Goal: Task Accomplishment & Management: Complete application form

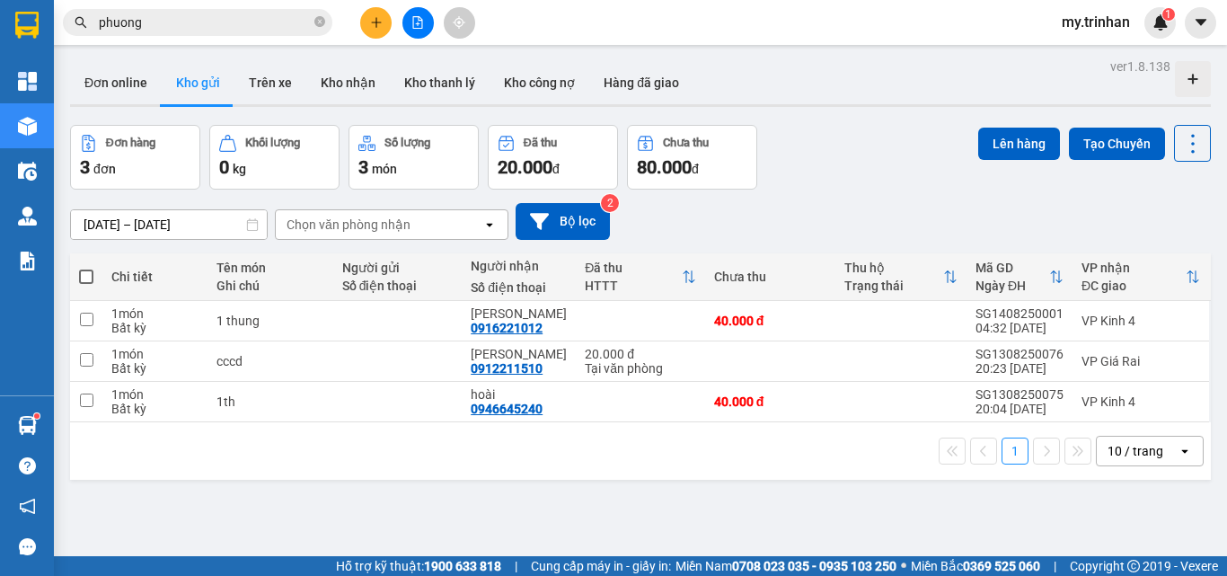
scroll to position [83, 0]
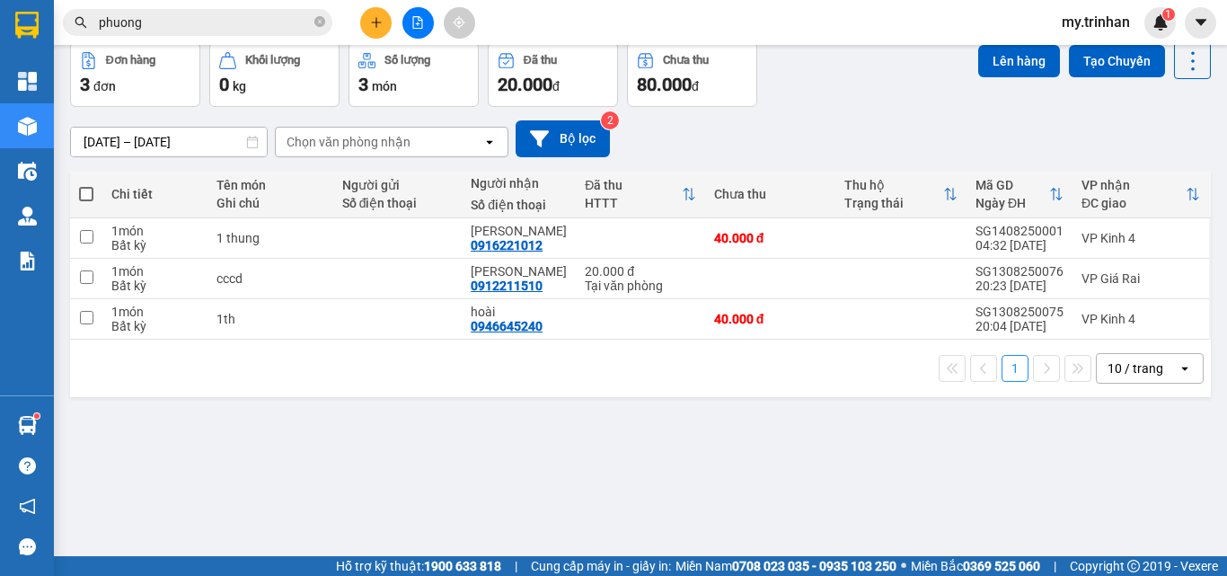
click at [792, 147] on div "[DATE] – [DATE] Press the down arrow key to interact with the calendar and sele…" at bounding box center [640, 138] width 1141 height 37
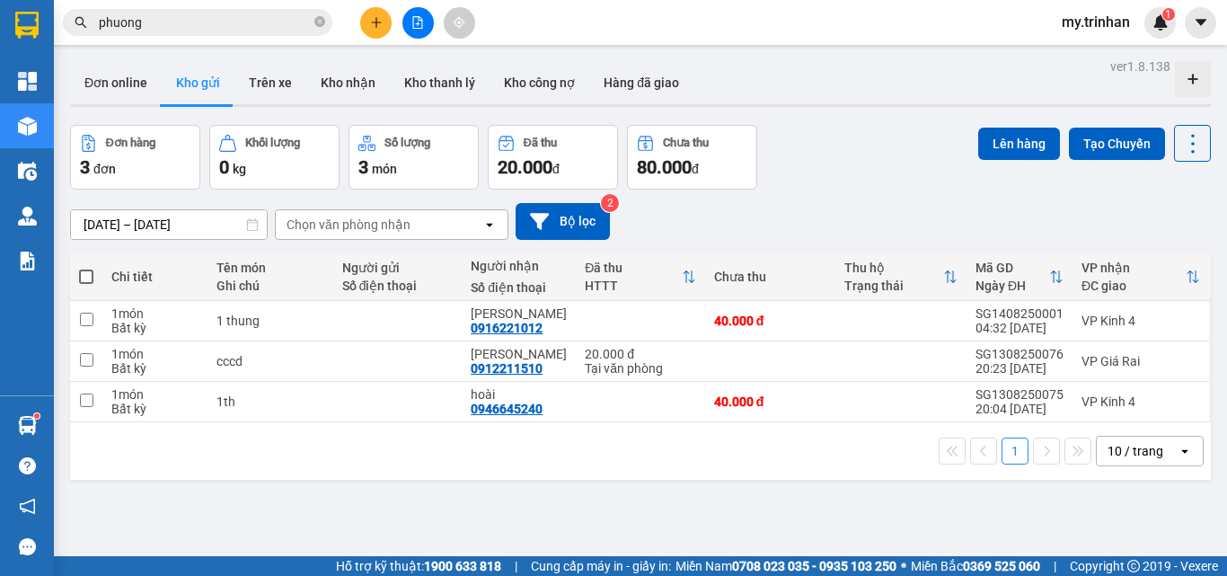
click at [464, 226] on div "Chọn văn phòng nhận" at bounding box center [379, 224] width 207 height 29
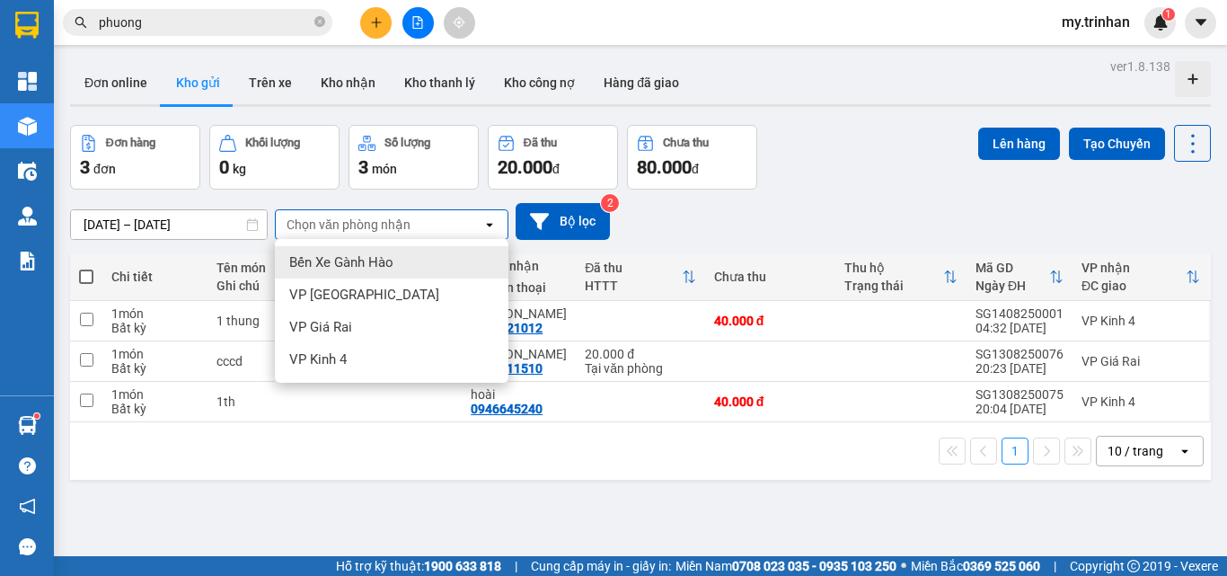
click at [464, 226] on div "Chọn văn phòng nhận" at bounding box center [379, 224] width 207 height 29
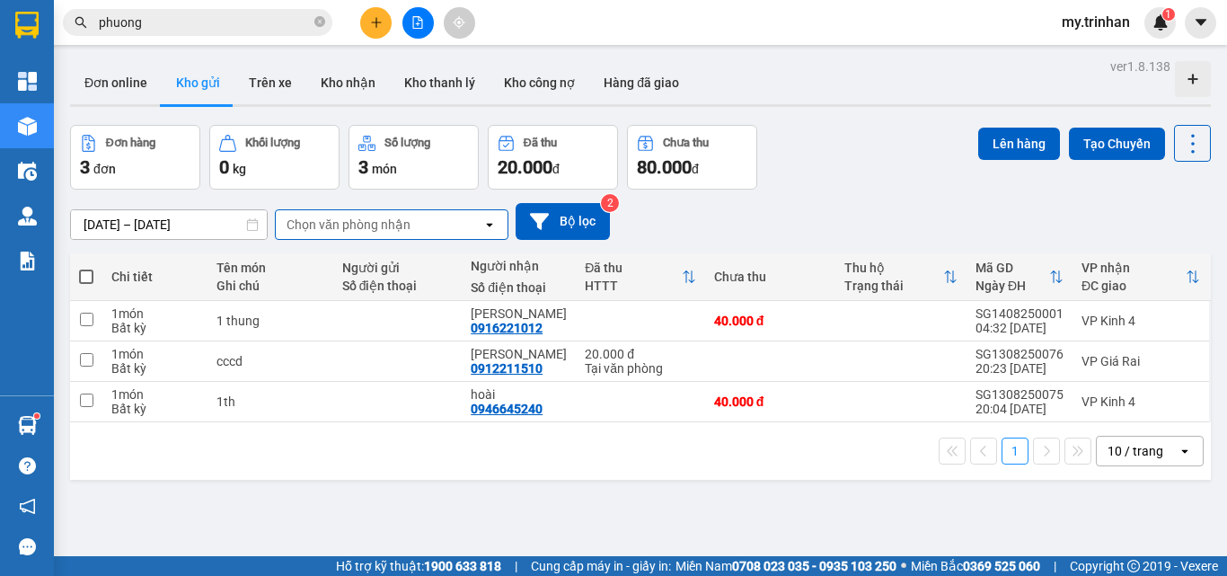
click at [733, 237] on div "[DATE] – [DATE] Press the down arrow key to interact with the calendar and sele…" at bounding box center [640, 221] width 1141 height 37
click at [709, 216] on div "[DATE] – [DATE] Press the down arrow key to interact with the calendar and sele…" at bounding box center [640, 221] width 1141 height 37
click at [467, 342] on td "anh tuân 0912211510" at bounding box center [519, 361] width 114 height 40
checkbox input "true"
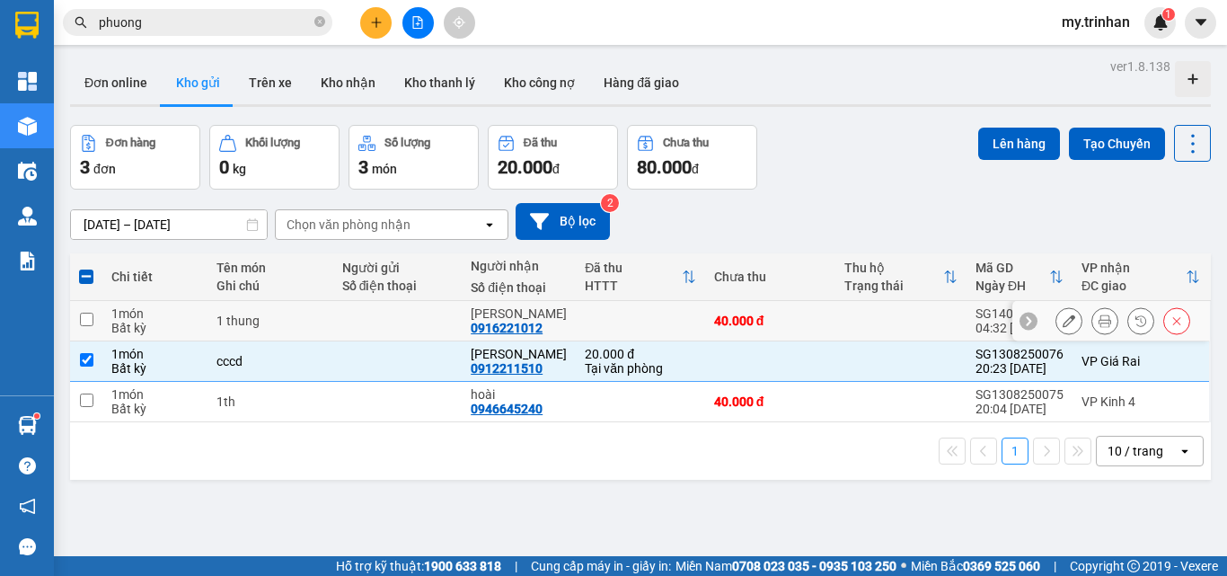
click at [404, 325] on div at bounding box center [397, 321] width 111 height 14
checkbox input "true"
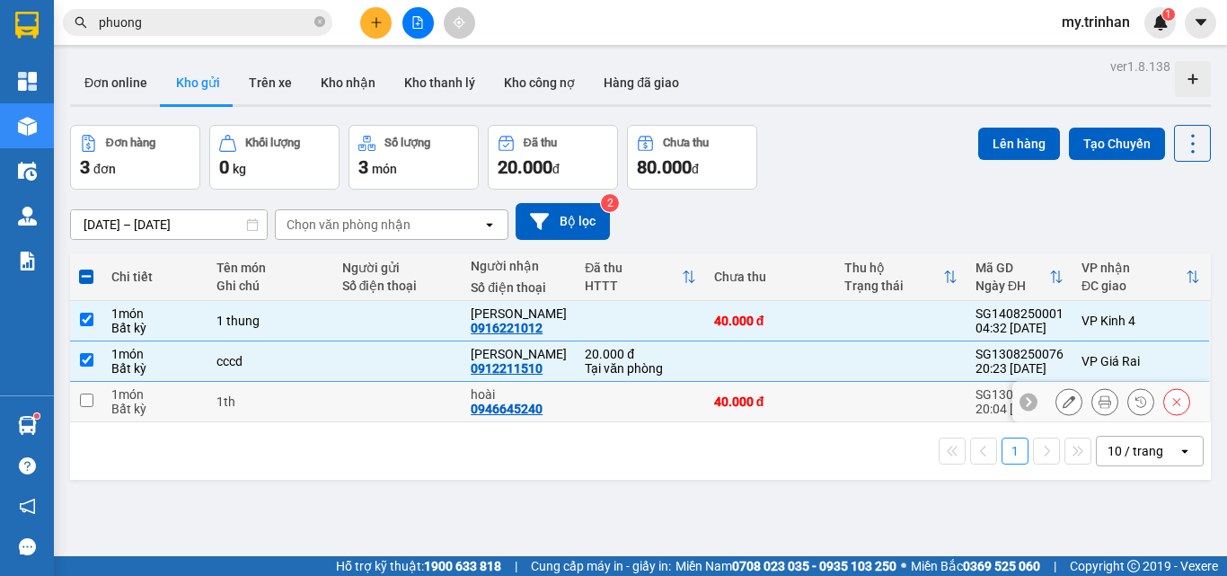
click at [407, 406] on div at bounding box center [397, 401] width 111 height 14
checkbox input "true"
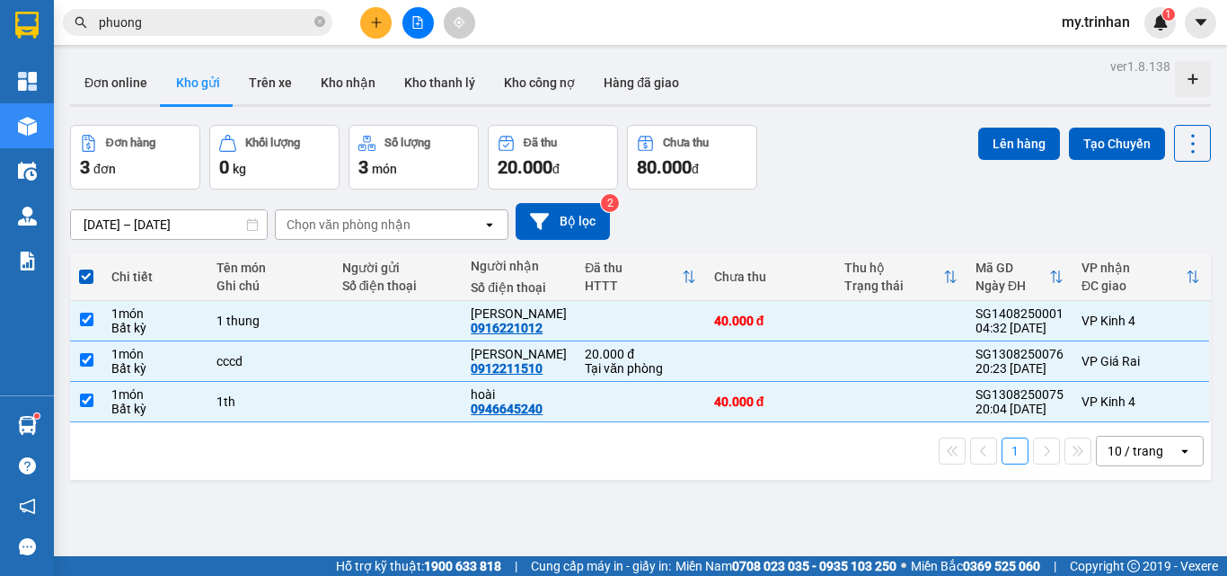
click at [1019, 122] on div "ver 1.8.138 Đơn online Kho gửi Trên xe Kho nhận Kho thanh lý Kho công nợ Hàng đ…" at bounding box center [640, 342] width 1155 height 576
click at [1009, 147] on button "Lên hàng" at bounding box center [1019, 144] width 82 height 32
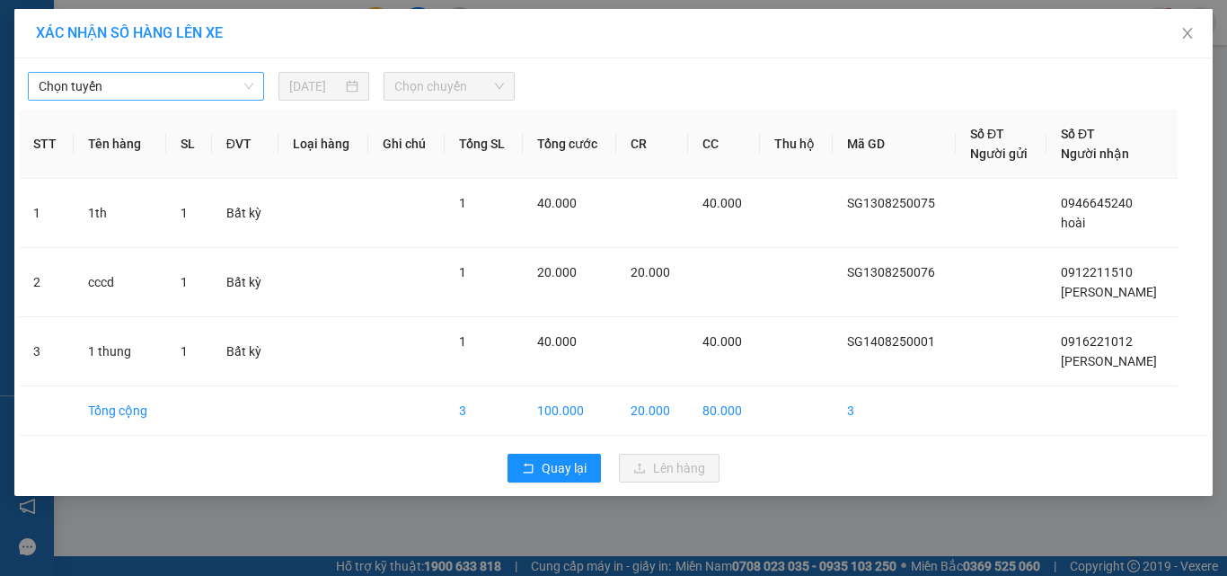
click at [211, 82] on span "Chọn tuyến" at bounding box center [146, 86] width 215 height 27
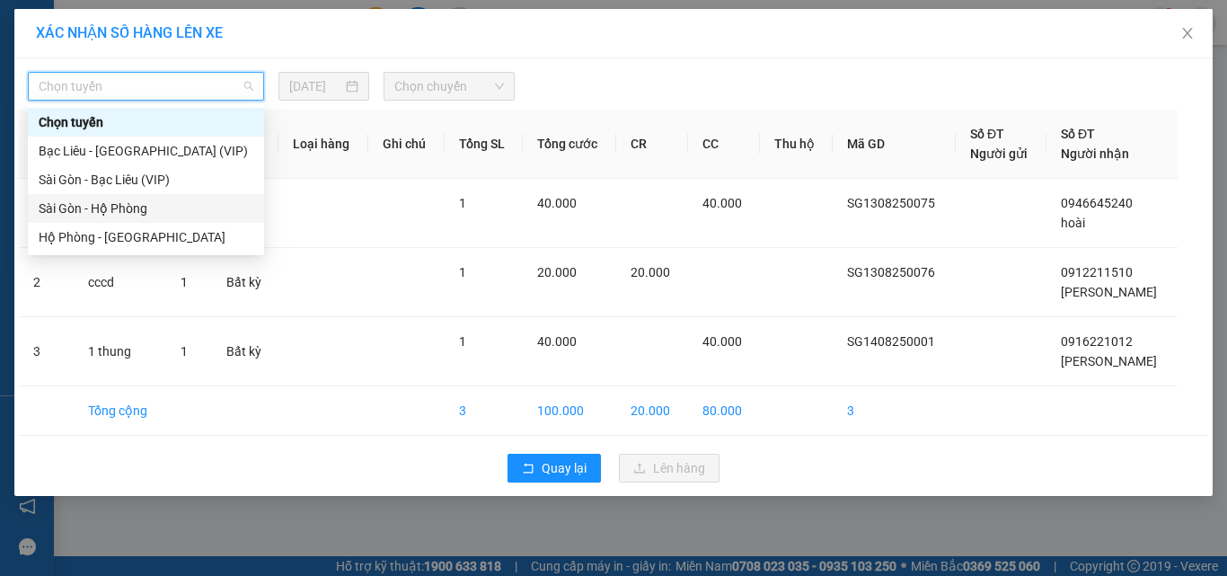
click at [188, 212] on div "Sài Gòn - Hộ Phòng" at bounding box center [146, 209] width 215 height 20
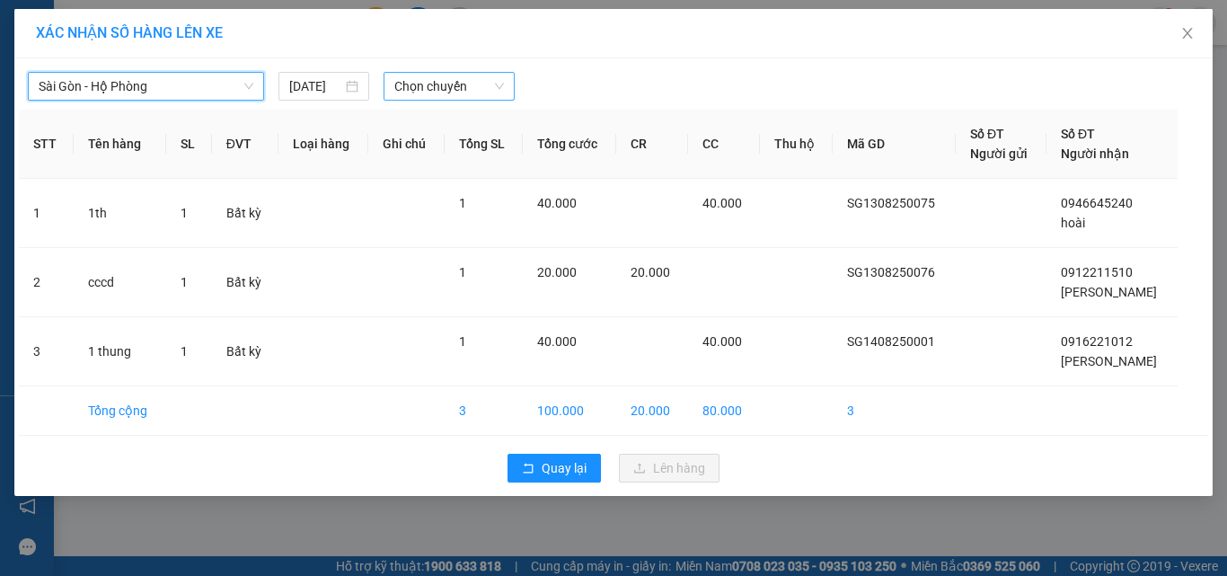
click at [464, 84] on span "Chọn chuyến" at bounding box center [449, 86] width 111 height 27
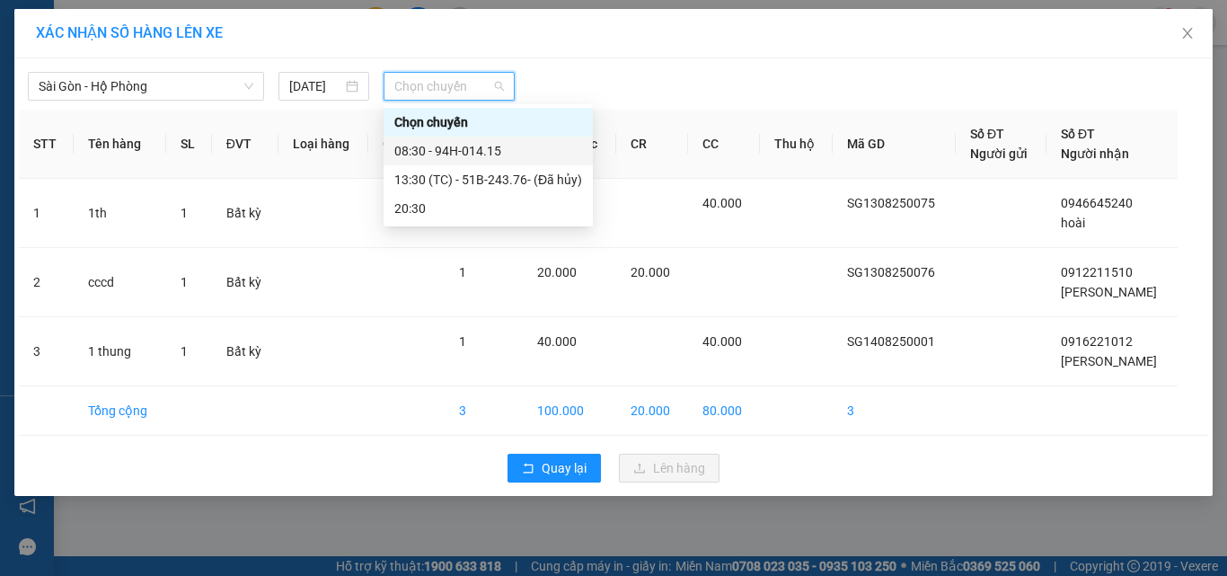
click at [448, 154] on div "08:30 - 94H-014.15" at bounding box center [488, 151] width 188 height 20
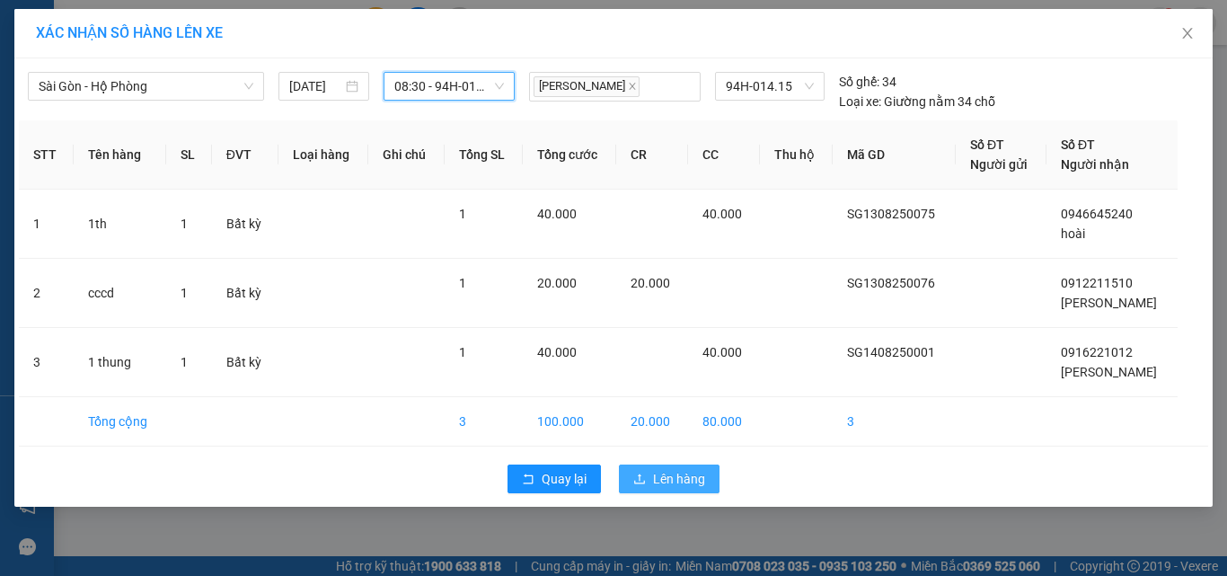
click at [660, 482] on span "Lên hàng" at bounding box center [679, 479] width 52 height 20
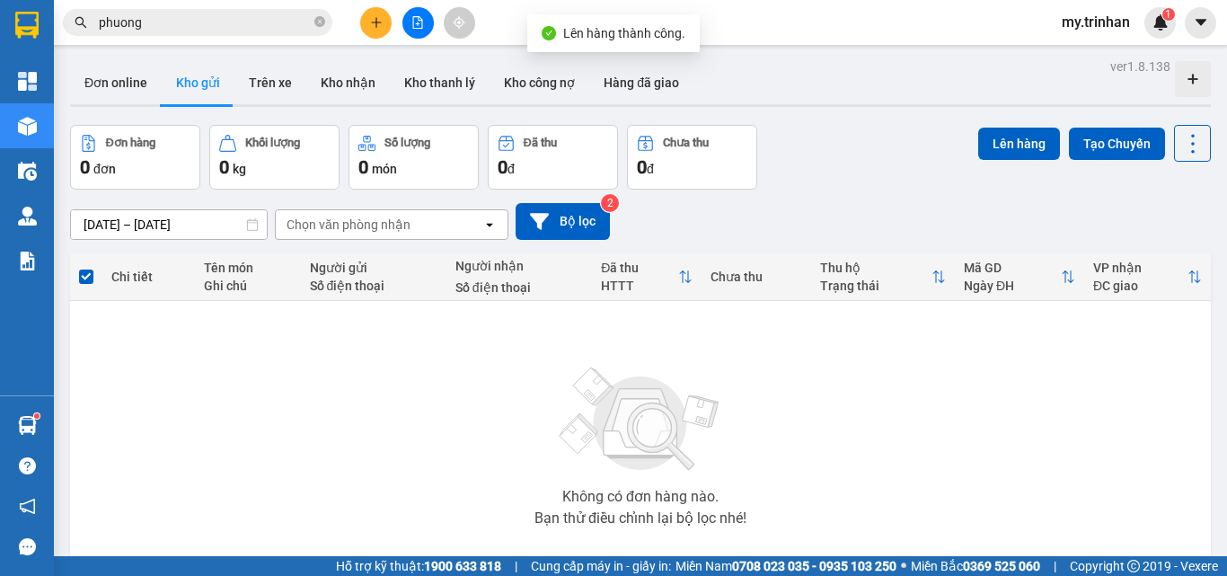
click at [749, 218] on div "[DATE] – [DATE] Press the down arrow key to interact with the calendar and sele…" at bounding box center [640, 221] width 1141 height 37
drag, startPoint x: 377, startPoint y: 13, endPoint x: 389, endPoint y: 12, distance: 11.7
click at [389, 12] on div at bounding box center [417, 22] width 135 height 31
click at [320, 22] on icon "close-circle" at bounding box center [319, 21] width 11 height 11
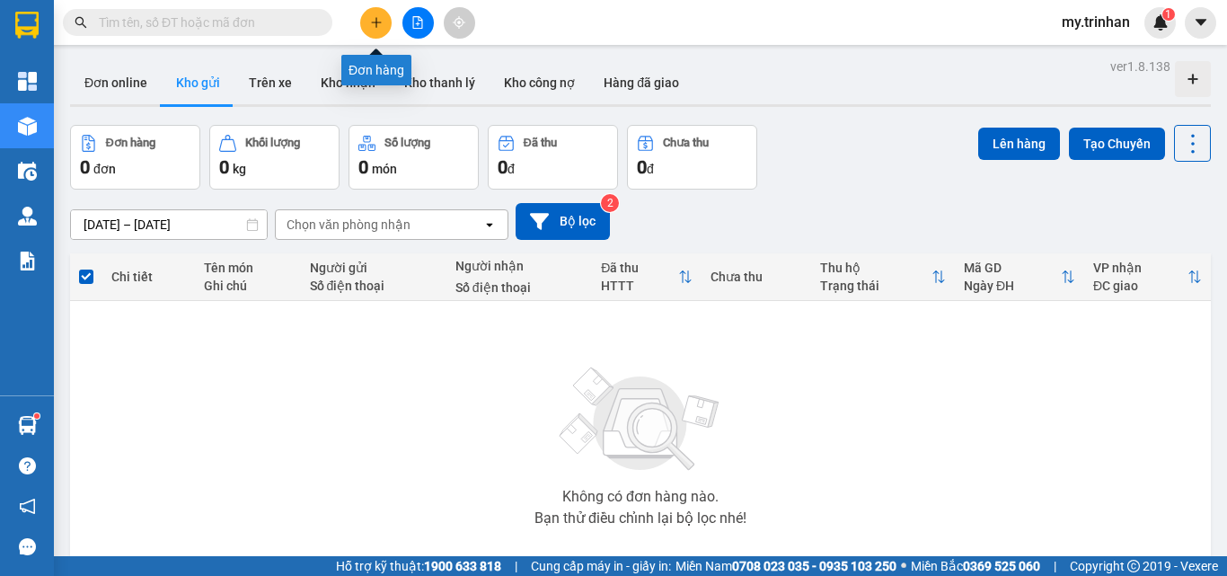
click at [375, 26] on icon "plus" at bounding box center [376, 22] width 13 height 13
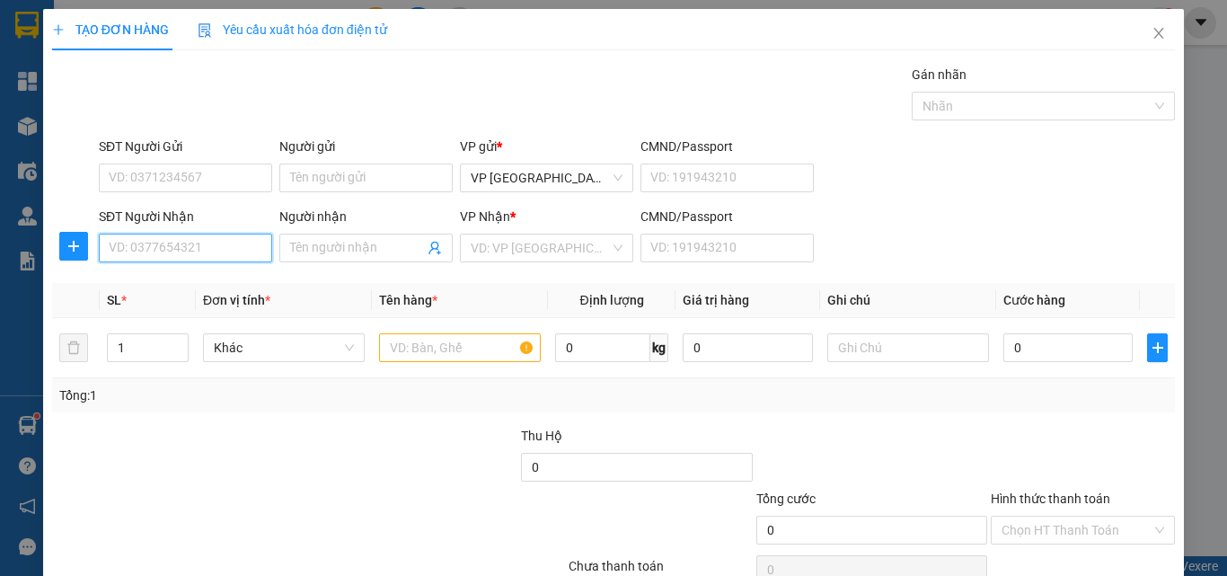
click at [164, 252] on input "SĐT Người Nhận" at bounding box center [185, 248] width 173 height 29
click at [198, 264] on div "SĐT Người Nhận VD: 0377654321" at bounding box center [185, 238] width 173 height 63
click at [198, 254] on input "SĐT Người Nhận" at bounding box center [185, 248] width 173 height 29
type input "0909859604"
click at [228, 247] on input "0909859604" at bounding box center [185, 248] width 173 height 29
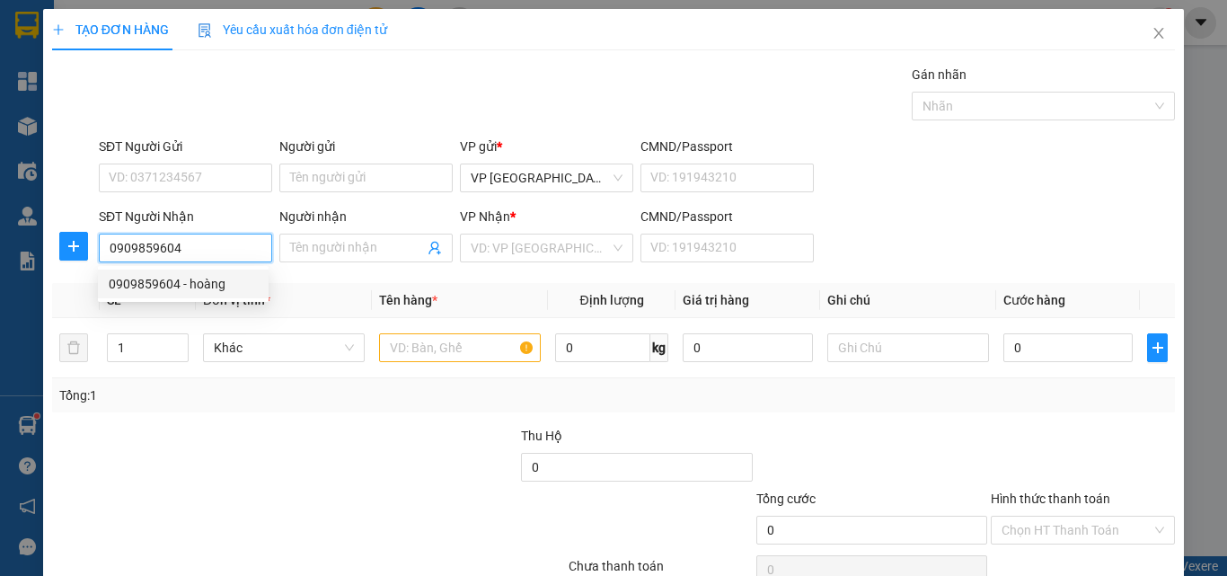
click at [223, 292] on div "0909859604 - hoàng" at bounding box center [183, 284] width 149 height 20
type input "hoàng"
type input "40.000"
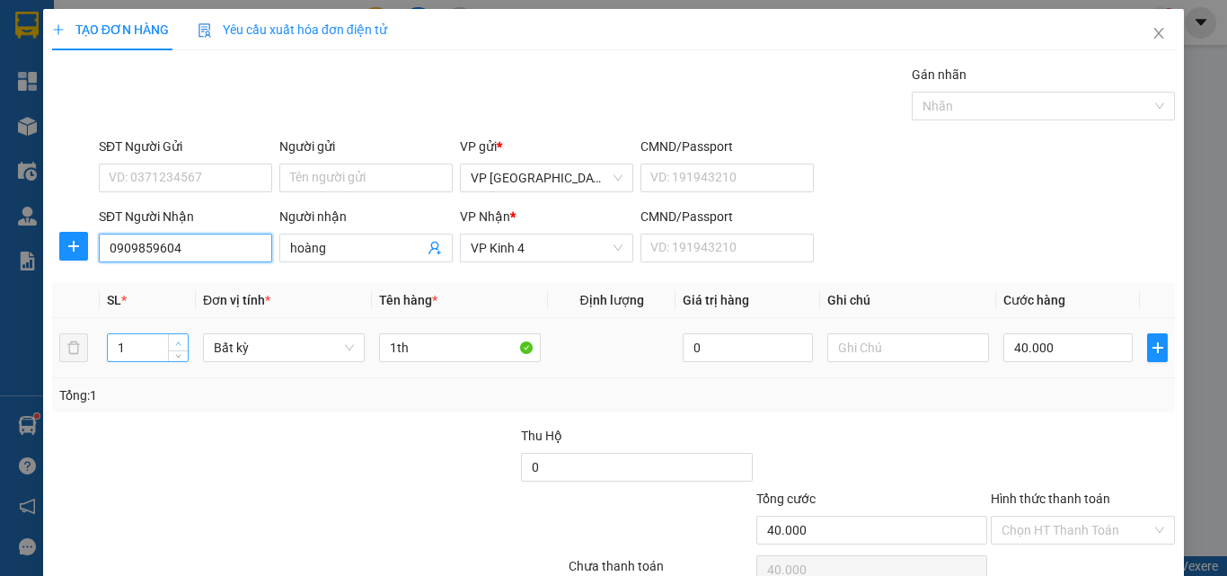
type input "0909859604"
click at [177, 338] on span "up" at bounding box center [178, 343] width 11 height 11
click at [174, 338] on span "up" at bounding box center [178, 343] width 11 height 11
type input "4"
click at [173, 338] on span "up" at bounding box center [178, 343] width 11 height 11
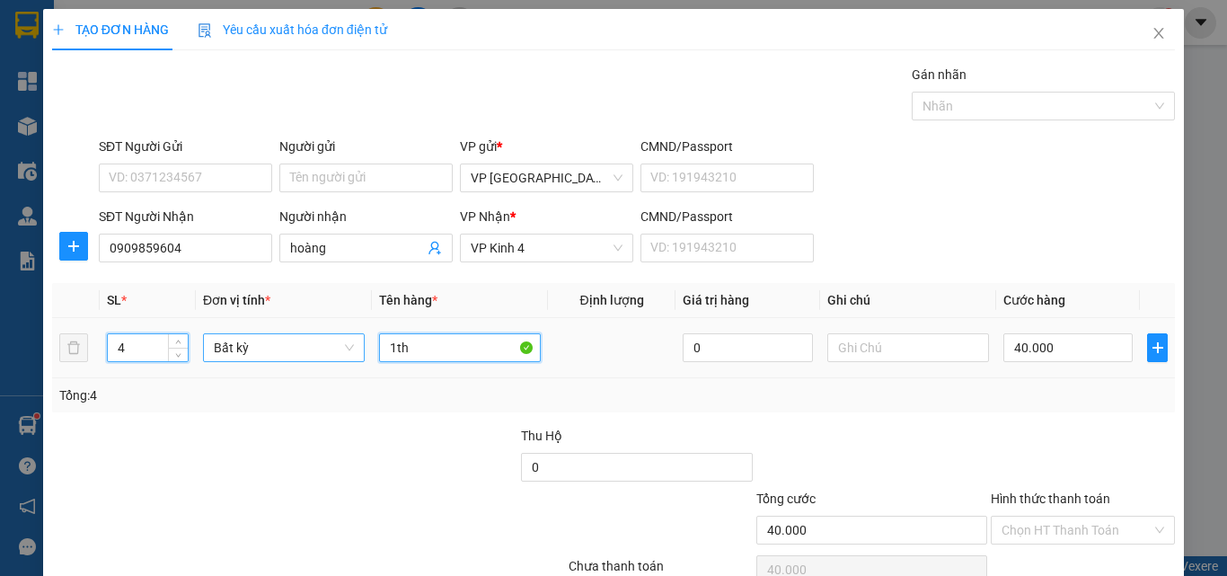
drag, startPoint x: 442, startPoint y: 341, endPoint x: 358, endPoint y: 344, distance: 84.5
click at [363, 345] on tr "4 Bất kỳ 1th 0 40.000" at bounding box center [613, 348] width 1123 height 60
type input "0"
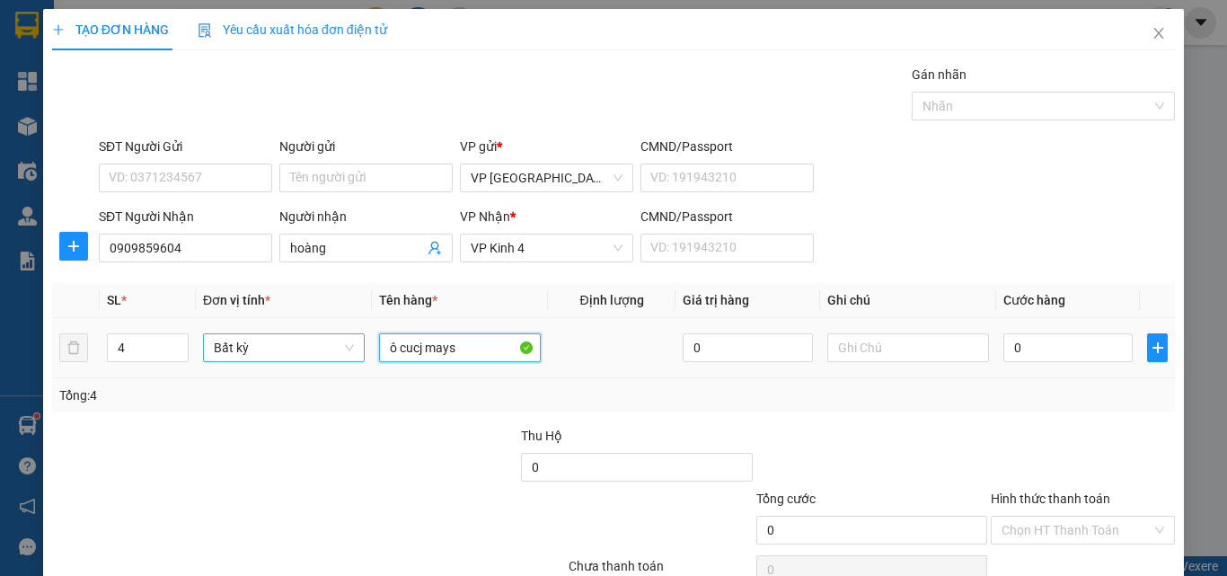
type input "ô cucj mays"
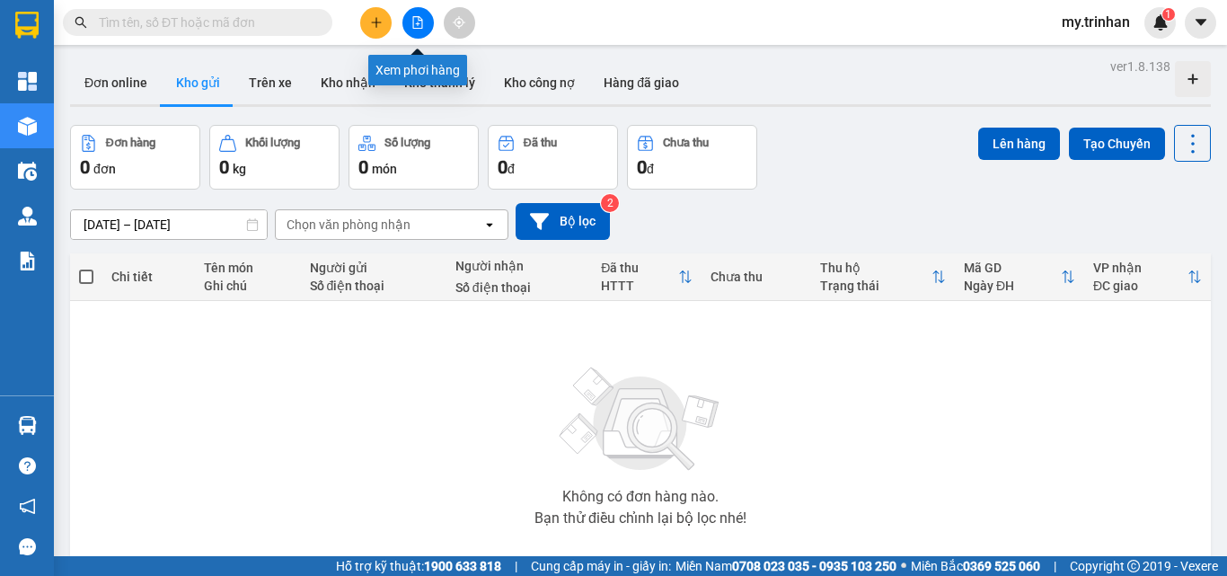
click at [372, 22] on icon "plus" at bounding box center [376, 22] width 13 height 13
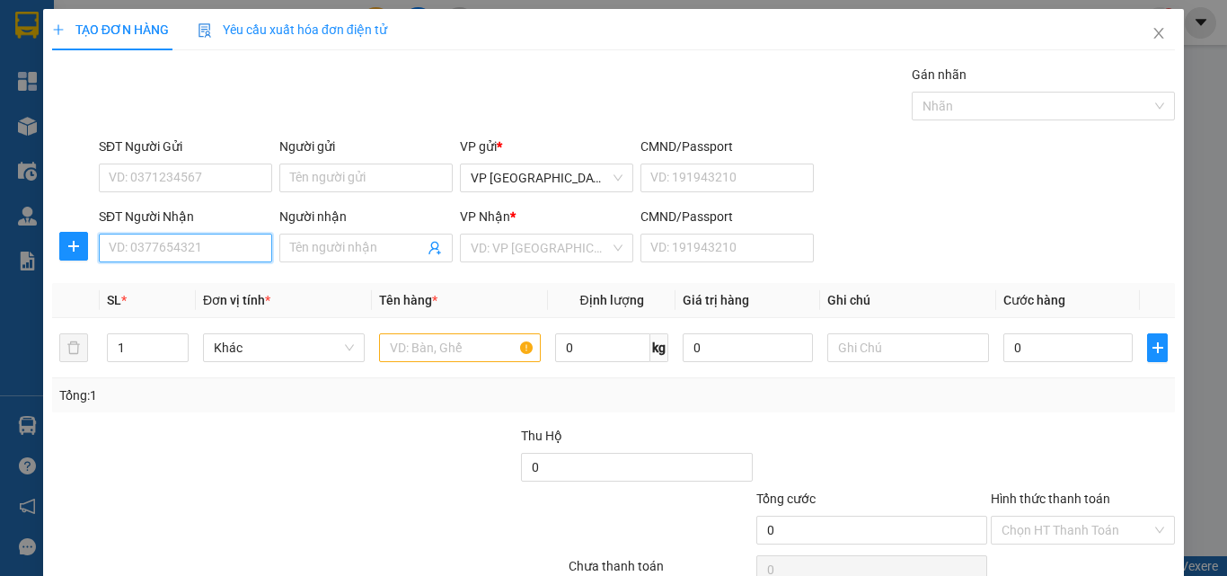
click at [161, 246] on input "SĐT Người Nhận" at bounding box center [185, 248] width 173 height 29
click at [207, 281] on div "0909859604 - hoàng" at bounding box center [183, 284] width 149 height 20
type input "0909859604"
type input "hoàng"
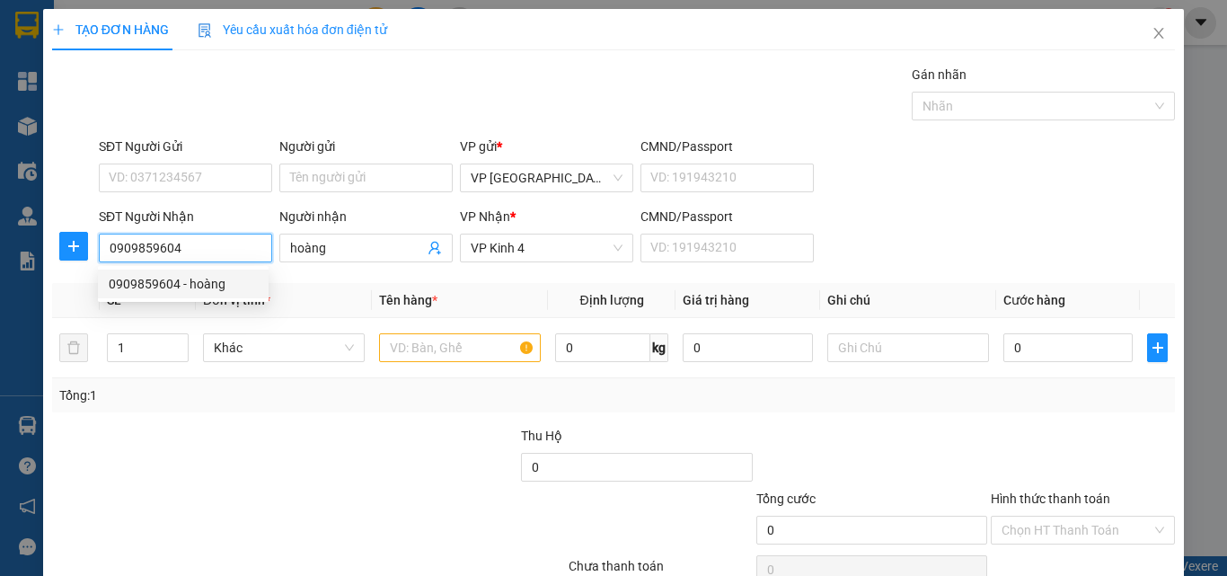
type input "40.000"
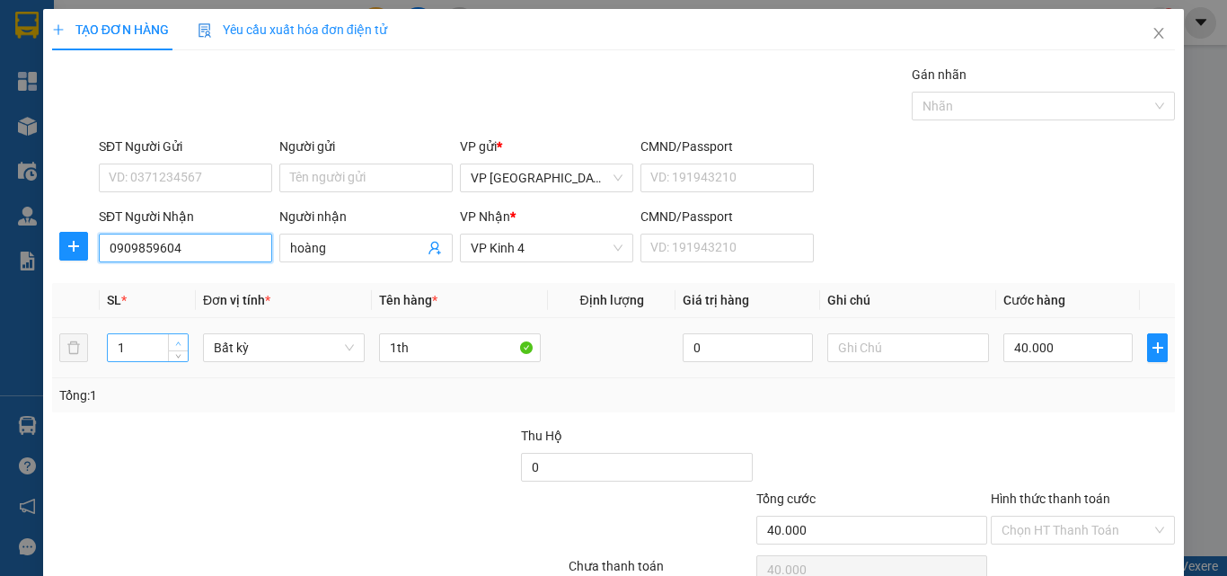
type input "0909859604"
click at [177, 341] on icon "up" at bounding box center [178, 344] width 6 height 6
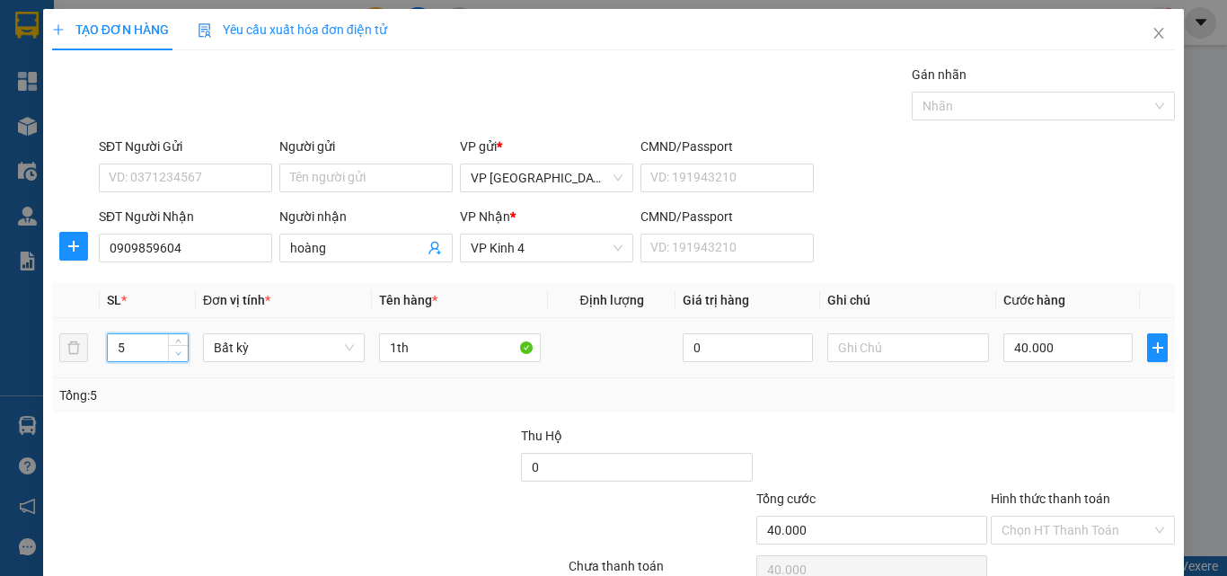
type input "4"
click at [175, 353] on icon "down" at bounding box center [178, 353] width 6 height 6
drag, startPoint x: 413, startPoint y: 352, endPoint x: 288, endPoint y: 354, distance: 124.9
click at [291, 353] on tr "4 Bất kỳ 1th 0 40.000" at bounding box center [613, 348] width 1123 height 60
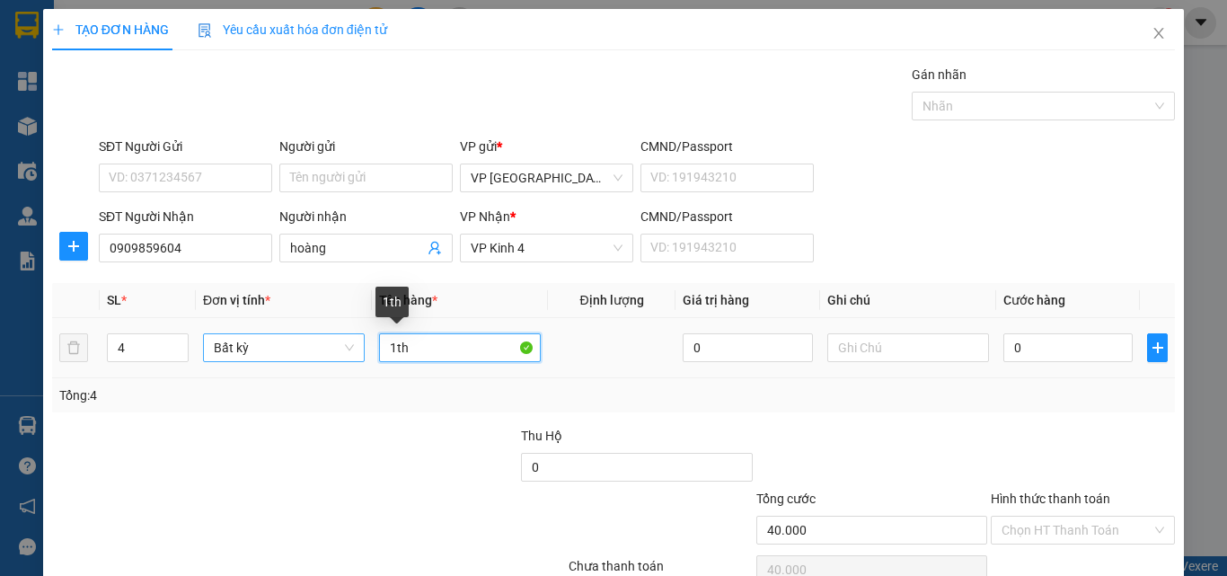
type input "0"
type input "4 cục máy"
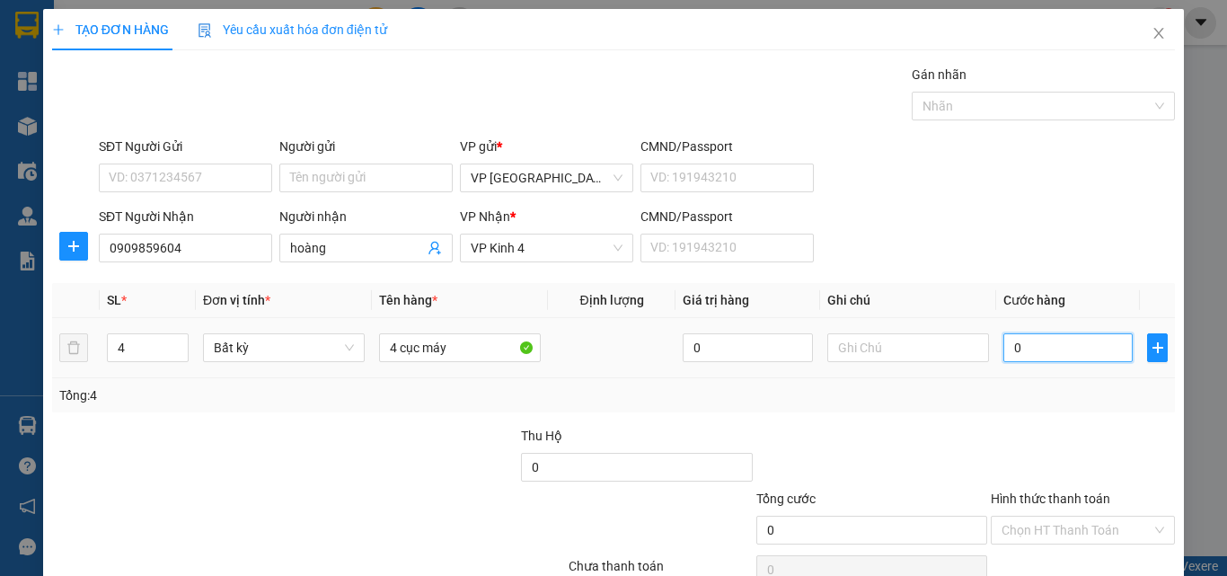
click at [1073, 351] on input "0" at bounding box center [1068, 347] width 129 height 29
type input "2"
type input "28"
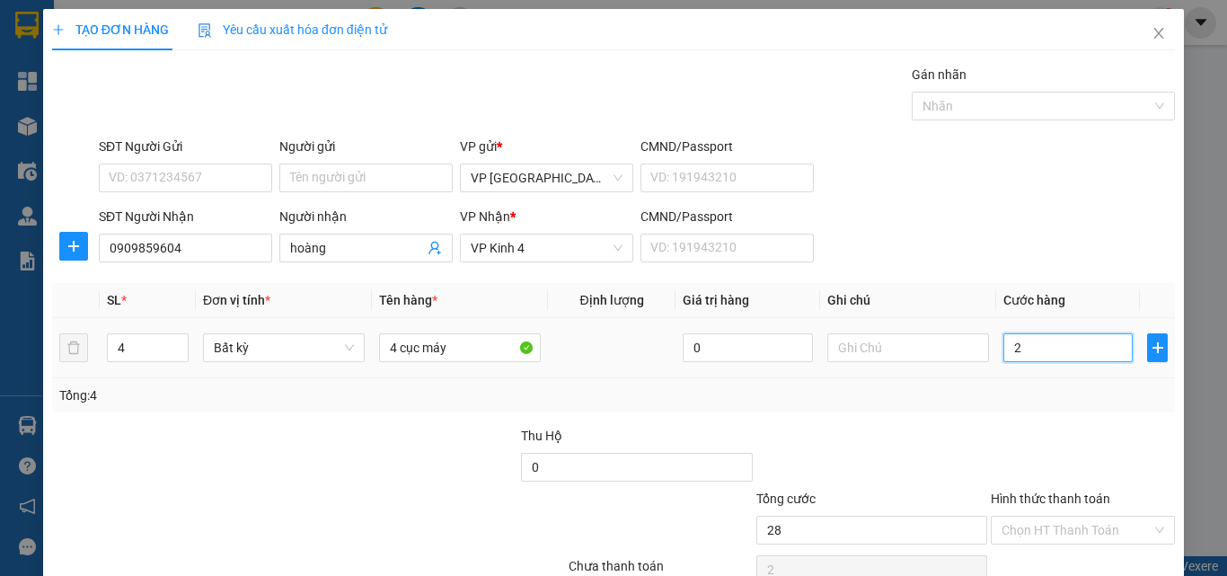
type input "28"
type input "280"
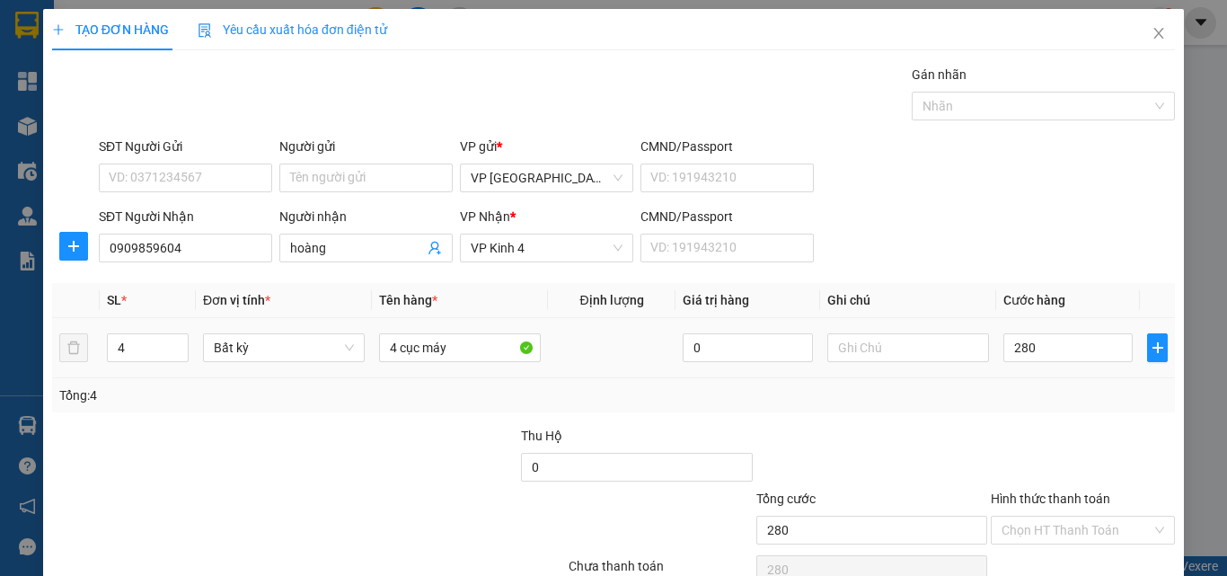
type input "280.000"
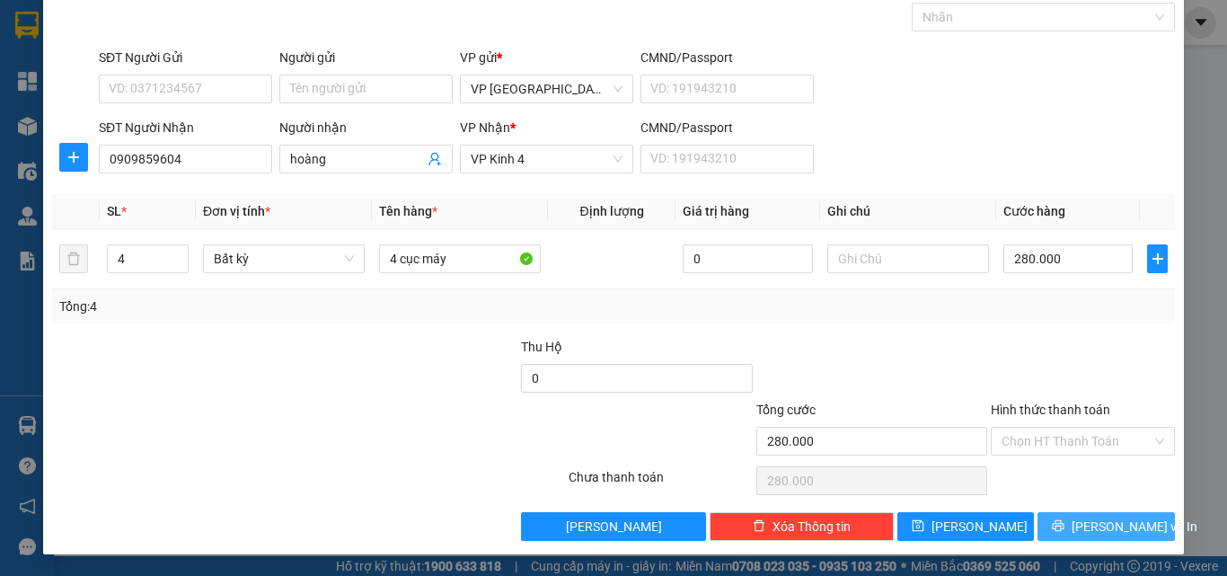
click at [1063, 535] on button "[PERSON_NAME] và In" at bounding box center [1106, 526] width 137 height 29
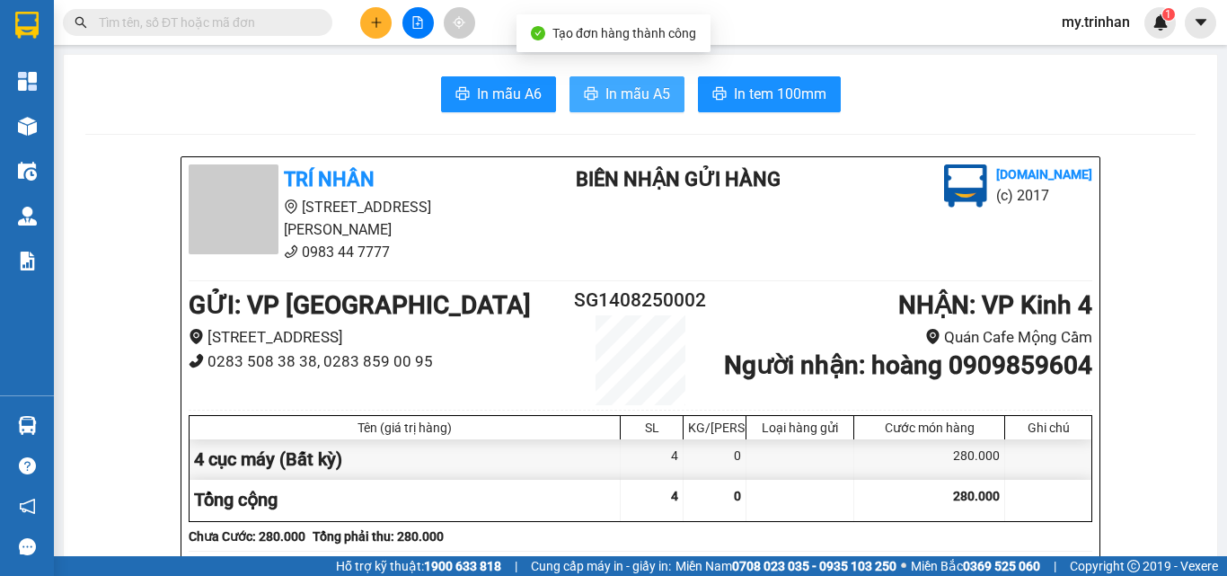
click at [620, 102] on span "In mẫu A5" at bounding box center [638, 94] width 65 height 22
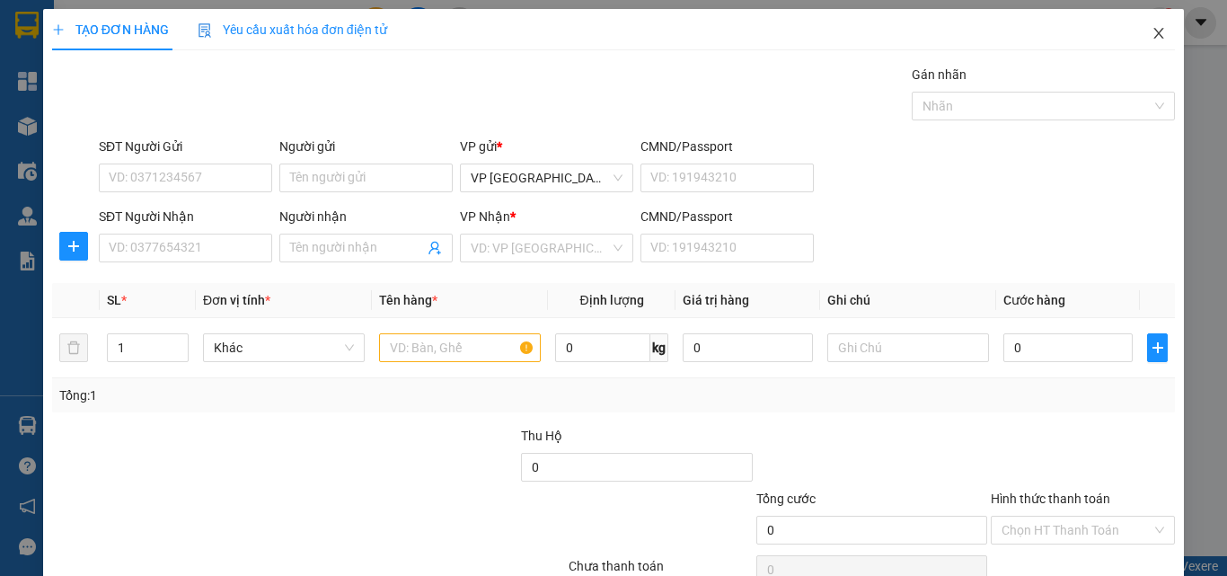
click at [1155, 38] on span "Close" at bounding box center [1159, 34] width 50 height 50
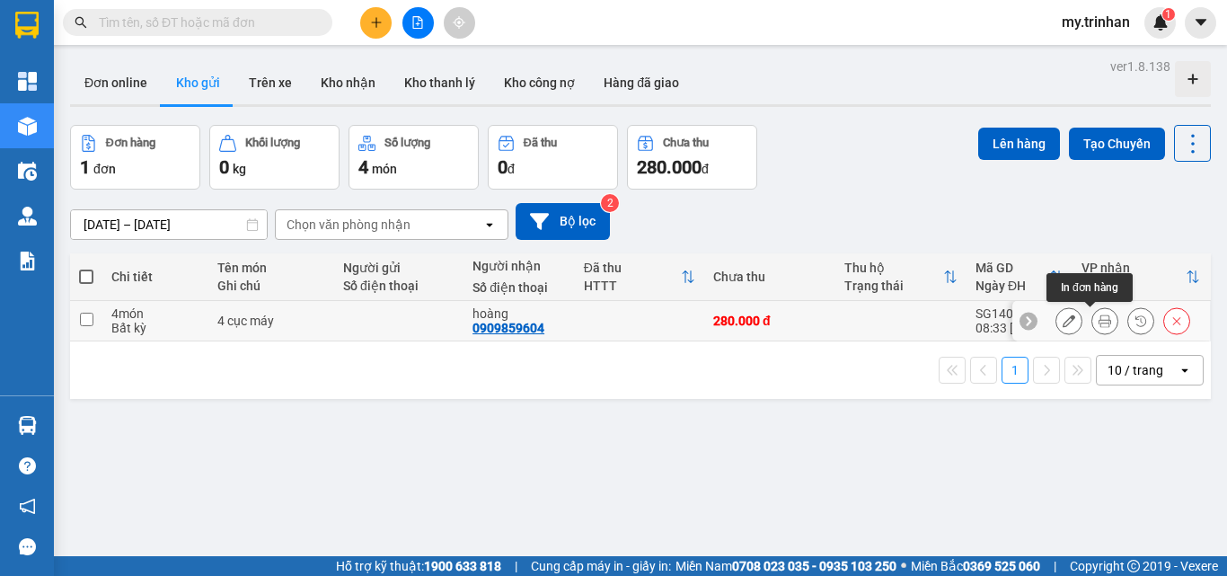
click at [1093, 328] on button at bounding box center [1105, 320] width 25 height 31
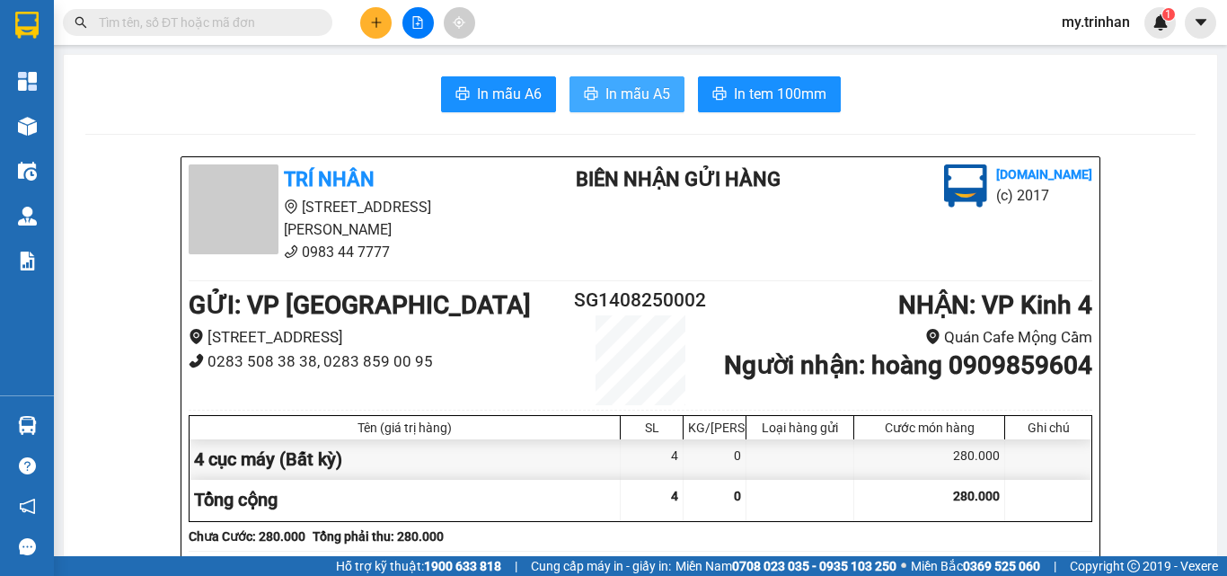
click at [615, 88] on span "In mẫu A5" at bounding box center [638, 94] width 65 height 22
click at [670, 101] on button "In mẫu A5" at bounding box center [627, 94] width 115 height 36
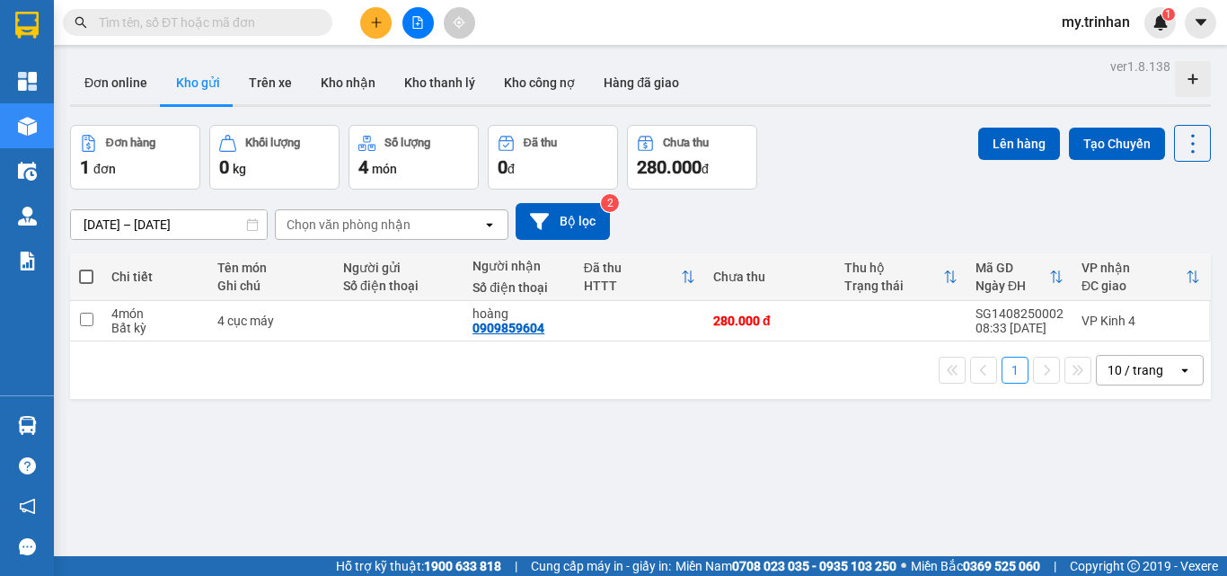
drag, startPoint x: 868, startPoint y: 180, endPoint x: 567, endPoint y: 120, distance: 306.8
click at [867, 180] on div "Đơn hàng 1 đơn Khối lượng 0 kg Số lượng 4 món Đã thu 0 đ Chưa thu 280.000 đ Lên…" at bounding box center [640, 157] width 1141 height 65
click at [372, 27] on icon "plus" at bounding box center [376, 22] width 13 height 13
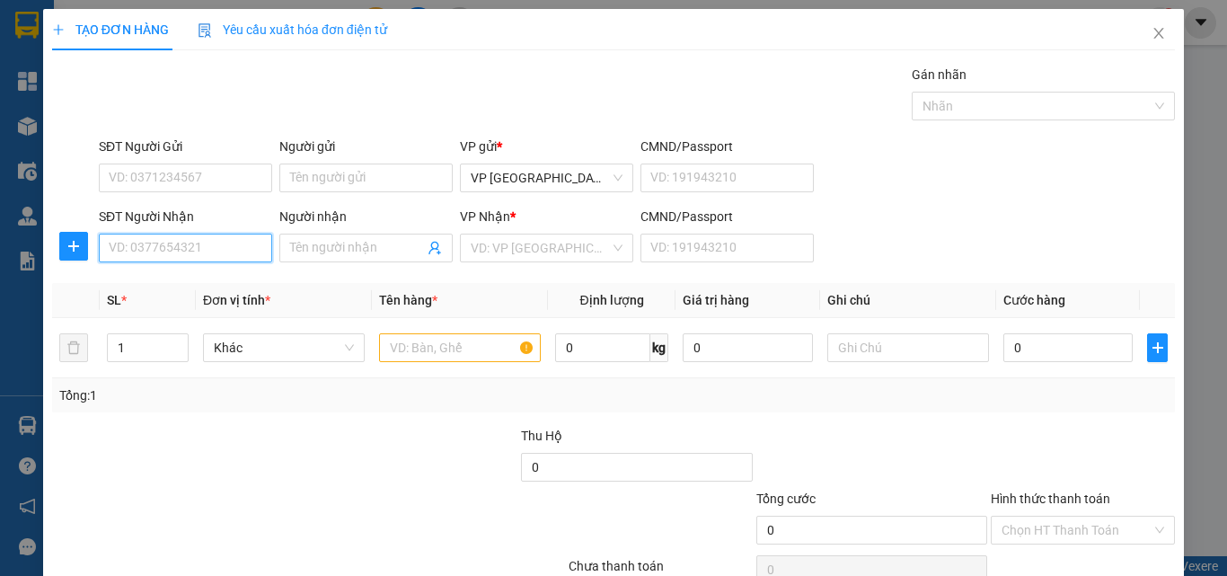
click at [189, 244] on input "SĐT Người Nhận" at bounding box center [185, 248] width 173 height 29
click at [192, 245] on input "SĐT Người Nhận" at bounding box center [185, 248] width 173 height 29
type input "0949696947"
click at [215, 249] on input "0949696947" at bounding box center [185, 248] width 173 height 29
click at [226, 277] on div "0949696947 - tư thủy" at bounding box center [183, 284] width 149 height 20
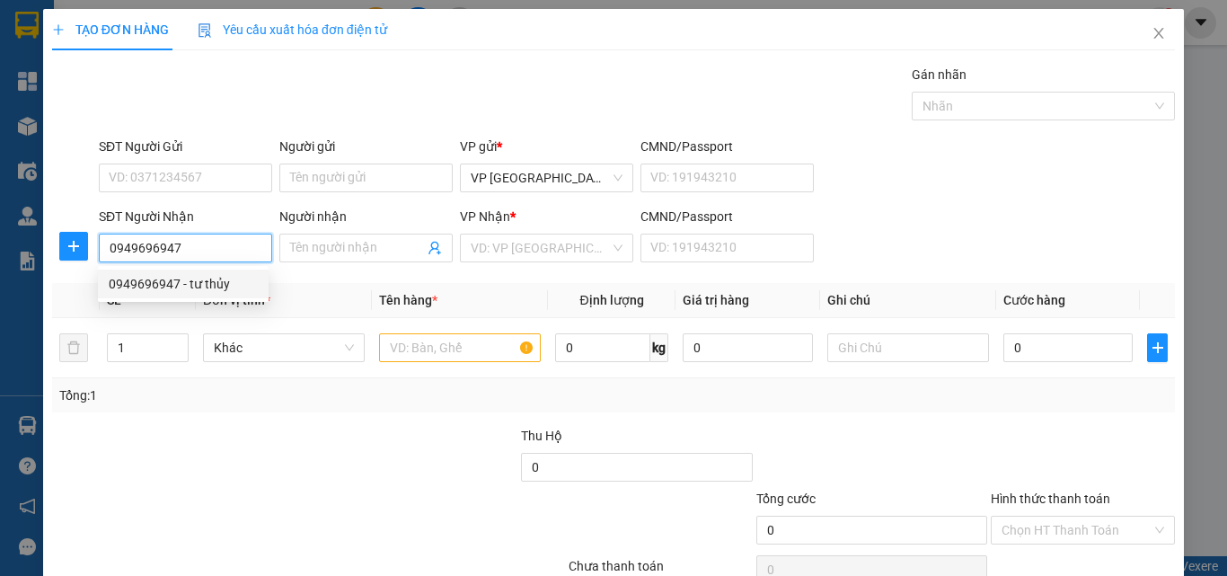
type input "tư thủy"
type input "100.000"
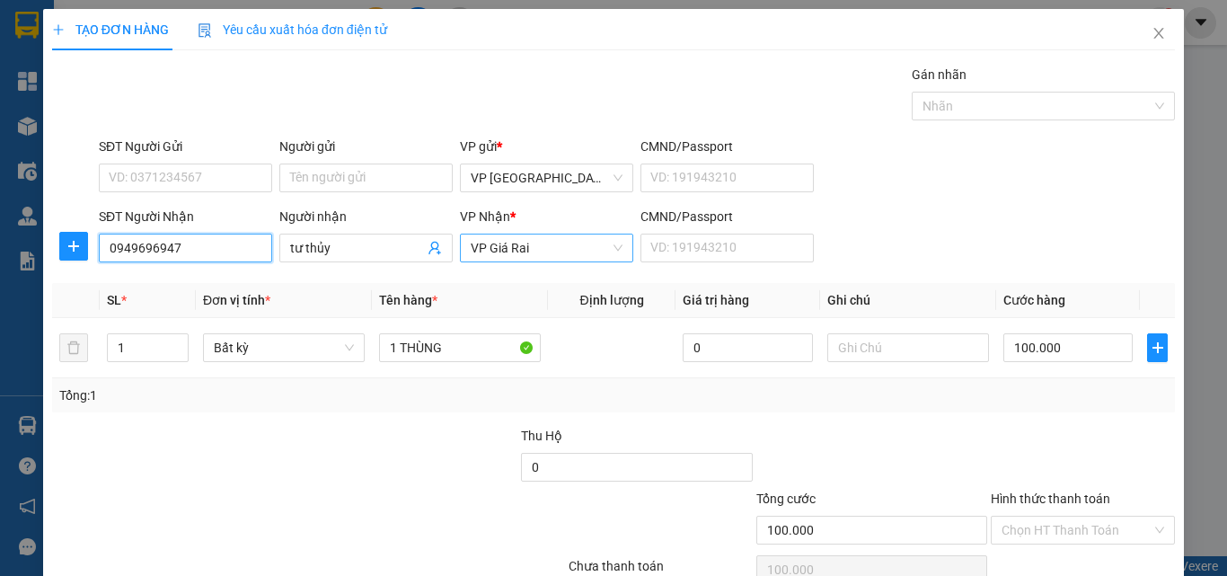
click at [512, 249] on span "VP Giá Rai" at bounding box center [547, 247] width 152 height 27
type input "0949696947"
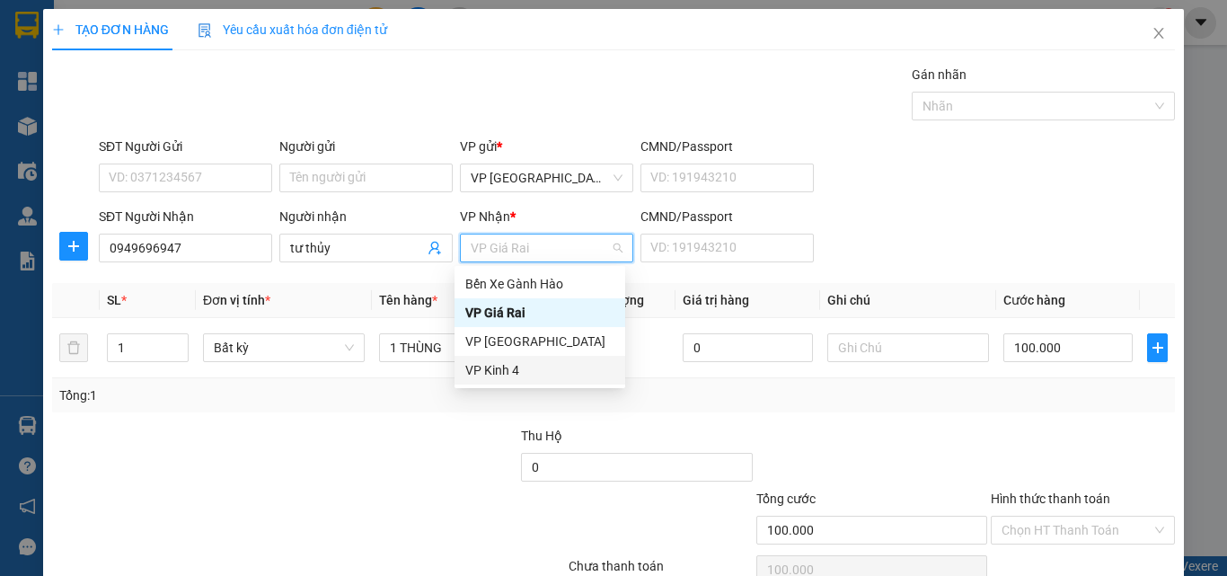
click at [485, 376] on div "VP Kinh 4" at bounding box center [539, 370] width 149 height 20
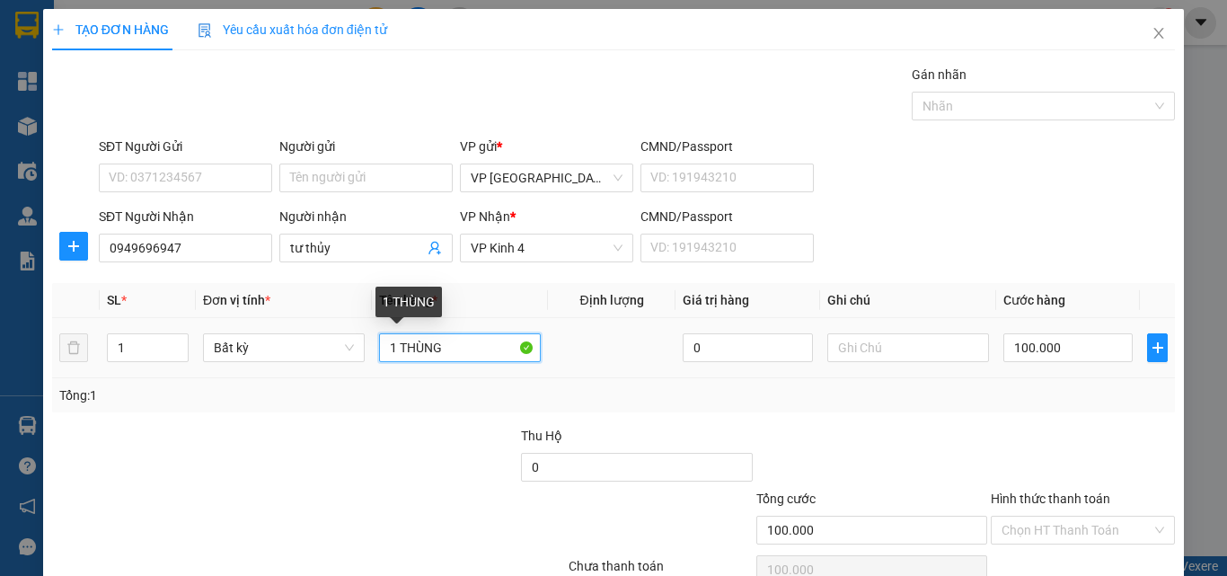
drag, startPoint x: 416, startPoint y: 352, endPoint x: 314, endPoint y: 323, distance: 105.5
click at [362, 356] on tr "1 Bất kỳ 1 THÙNG 0 100.000" at bounding box center [613, 348] width 1123 height 60
type input "1 hộp"
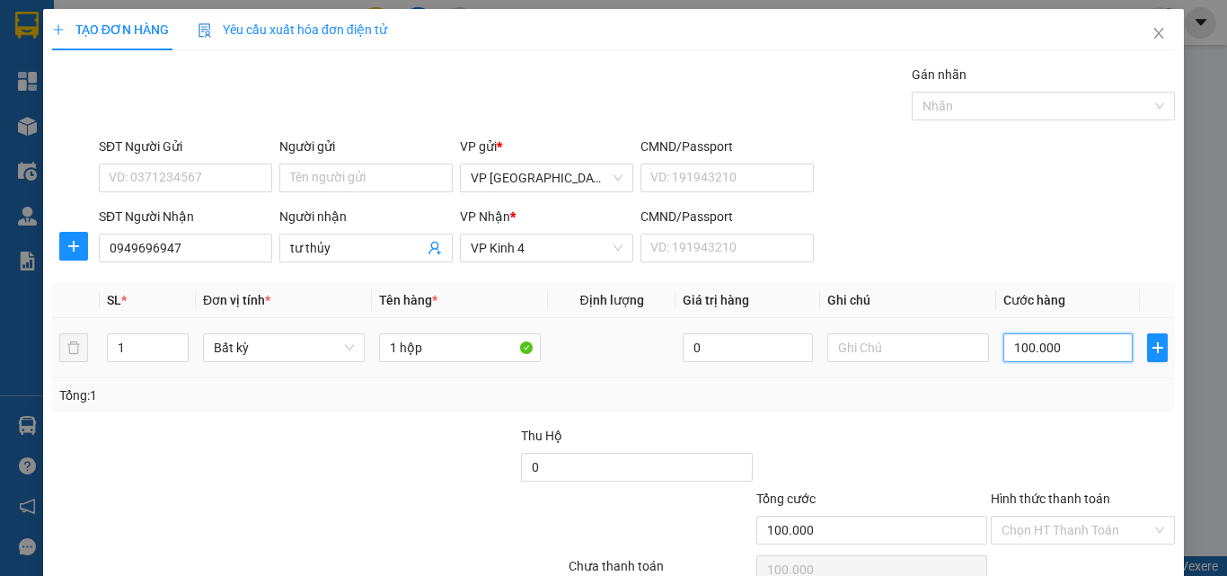
click at [1049, 348] on input "100.000" at bounding box center [1068, 347] width 129 height 29
type input "5"
type input "50"
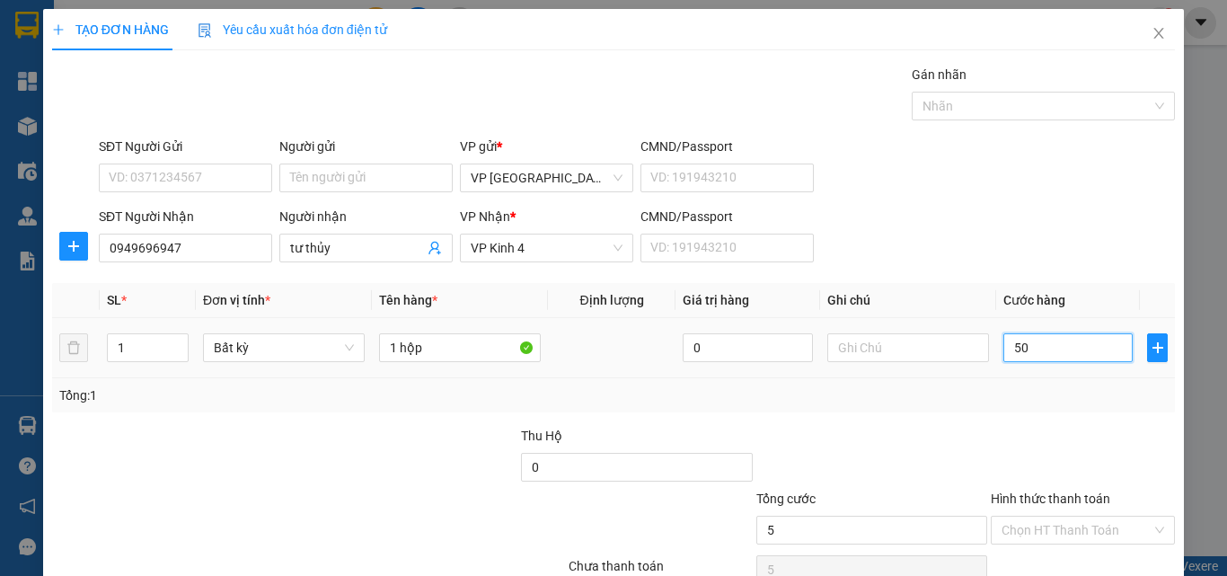
type input "50"
type input "50.000"
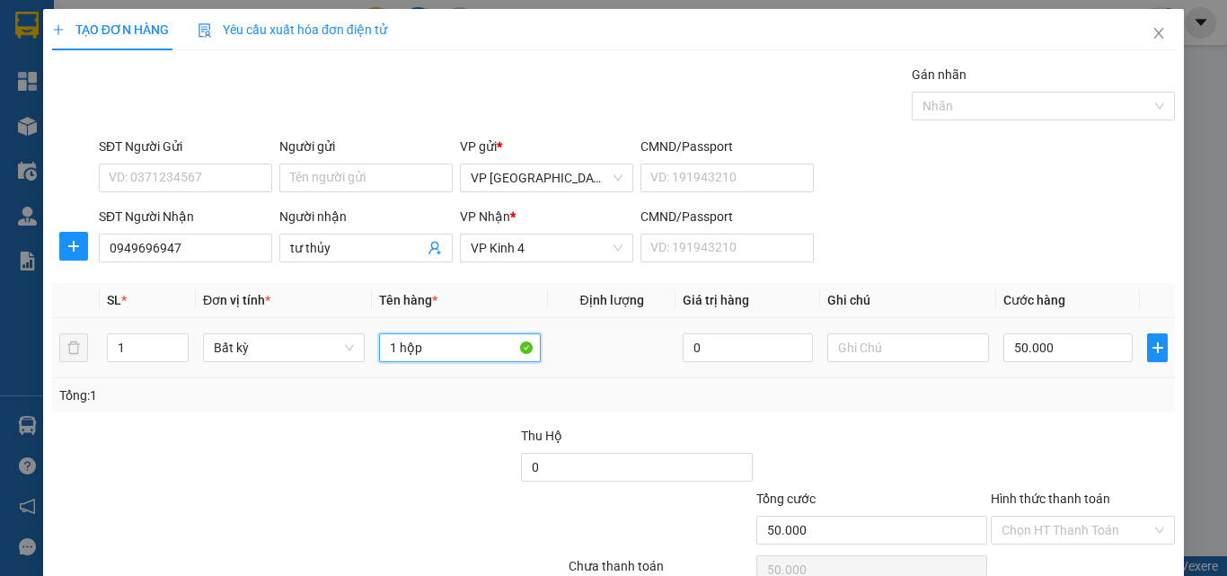
click at [429, 339] on input "1 hộp" at bounding box center [460, 347] width 162 height 29
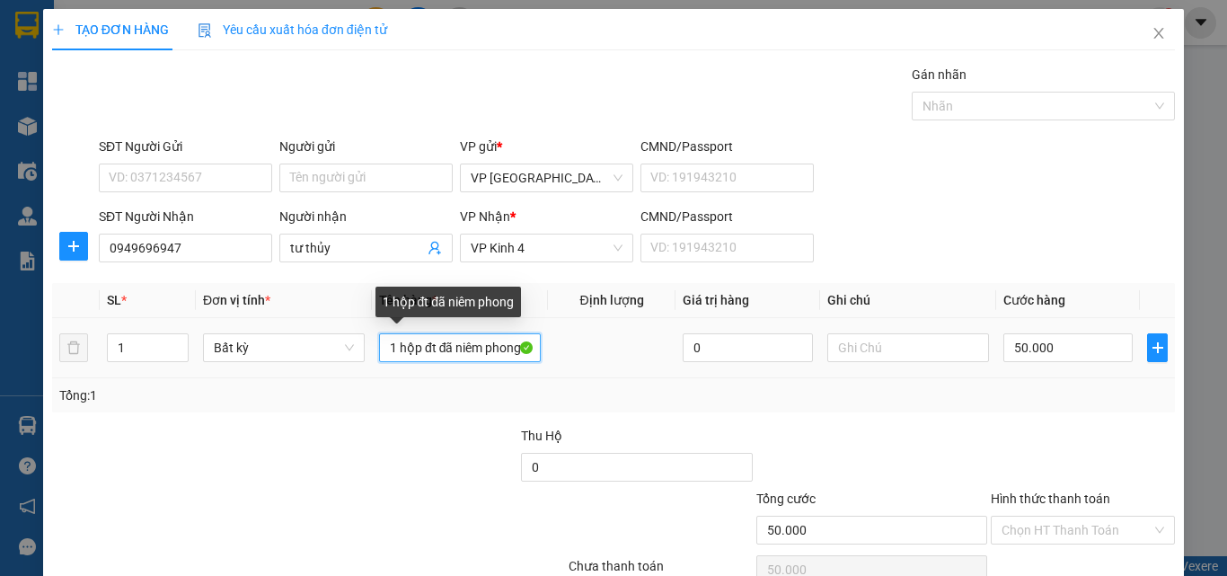
scroll to position [0, 2]
type input "1 hộp đt đã niêm phong"
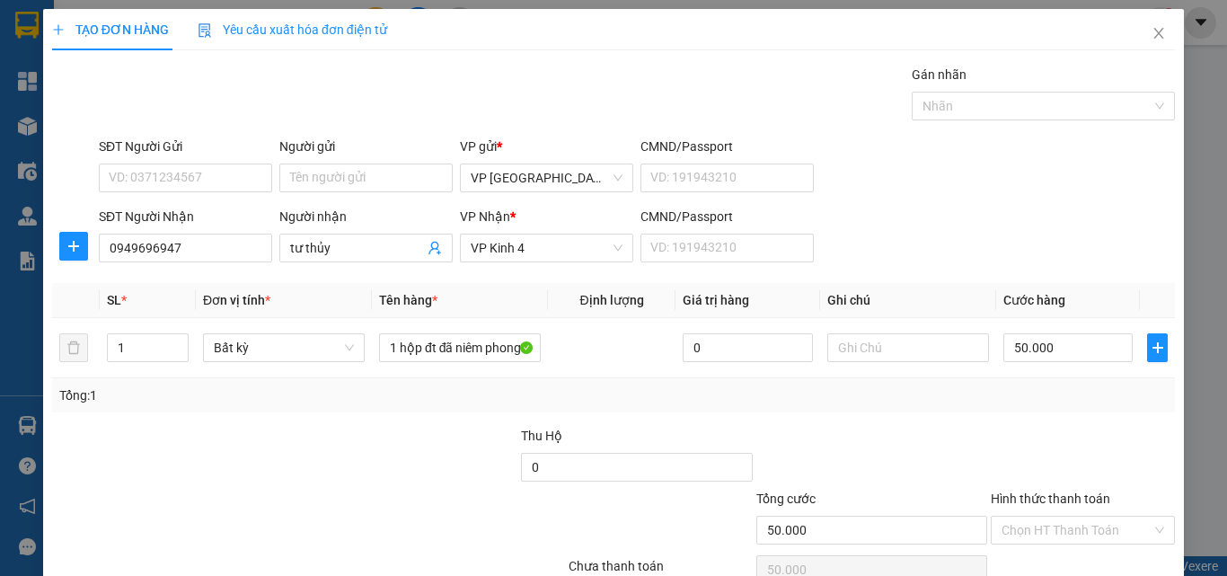
scroll to position [89, 0]
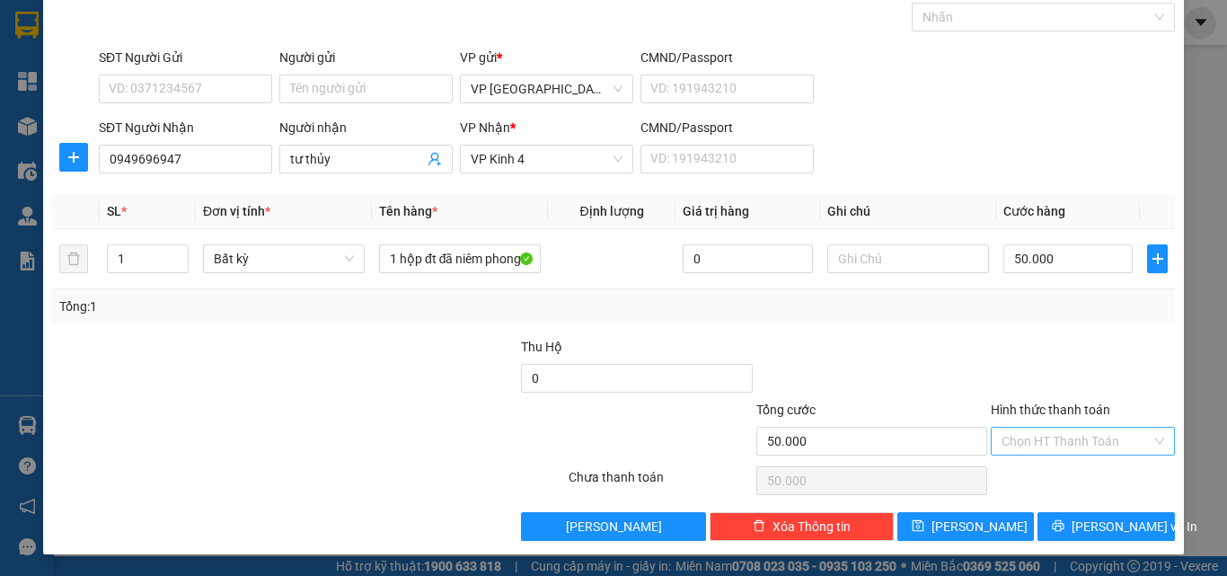
click at [1103, 445] on input "Hình thức thanh toán" at bounding box center [1077, 441] width 150 height 27
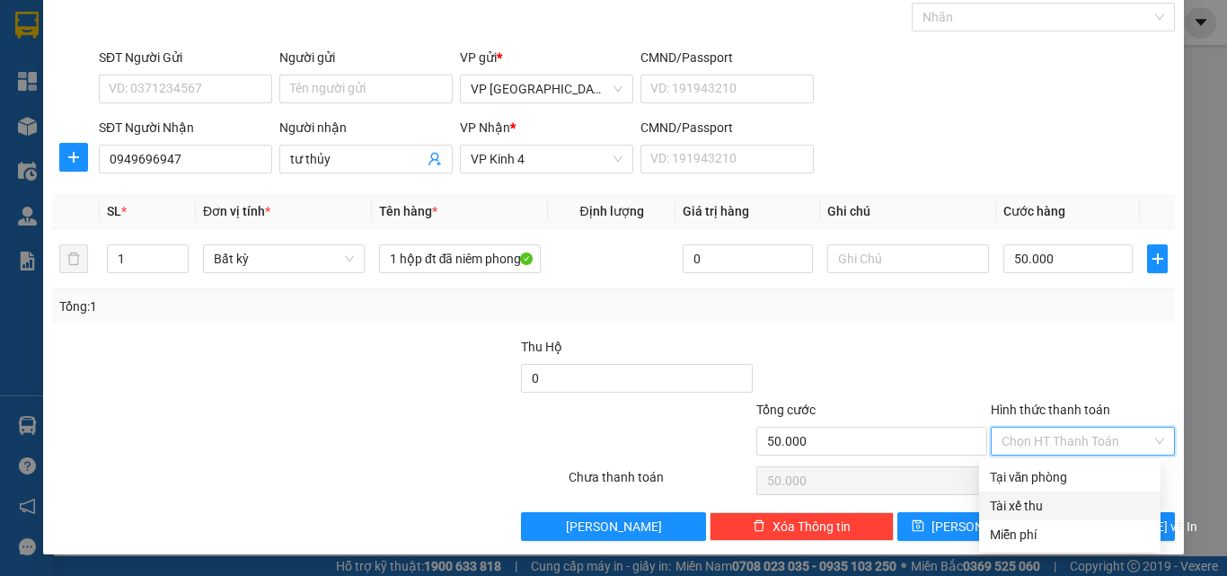
click at [1096, 477] on div "Tại văn phòng" at bounding box center [1070, 477] width 160 height 20
type input "0"
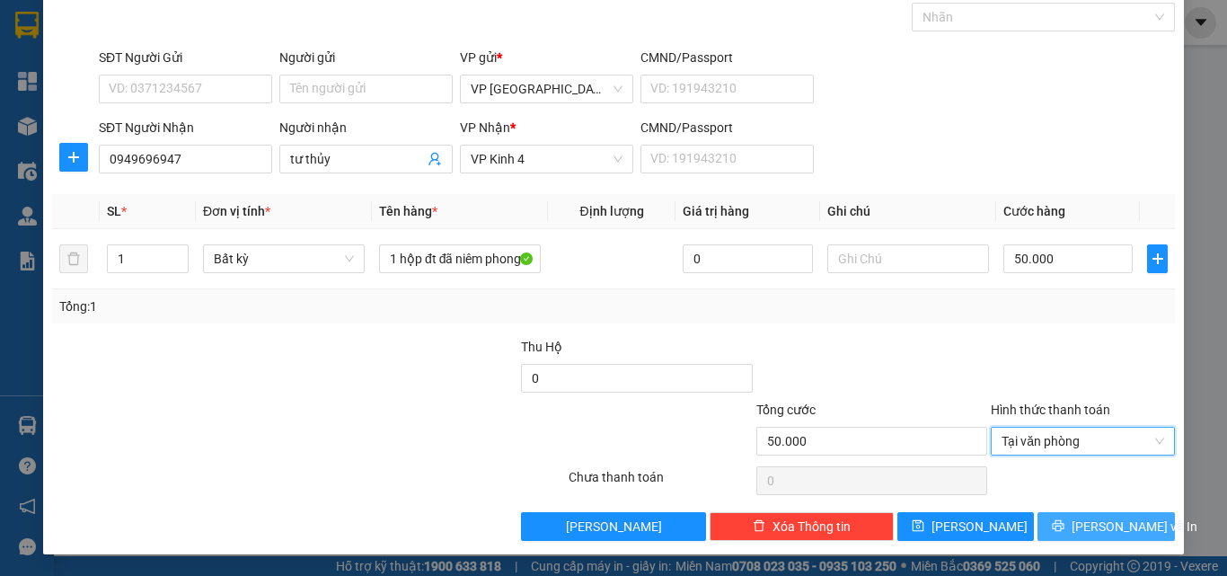
drag, startPoint x: 1093, startPoint y: 524, endPoint x: 1078, endPoint y: 518, distance: 15.4
click at [1092, 524] on span "[PERSON_NAME] và In" at bounding box center [1135, 527] width 126 height 20
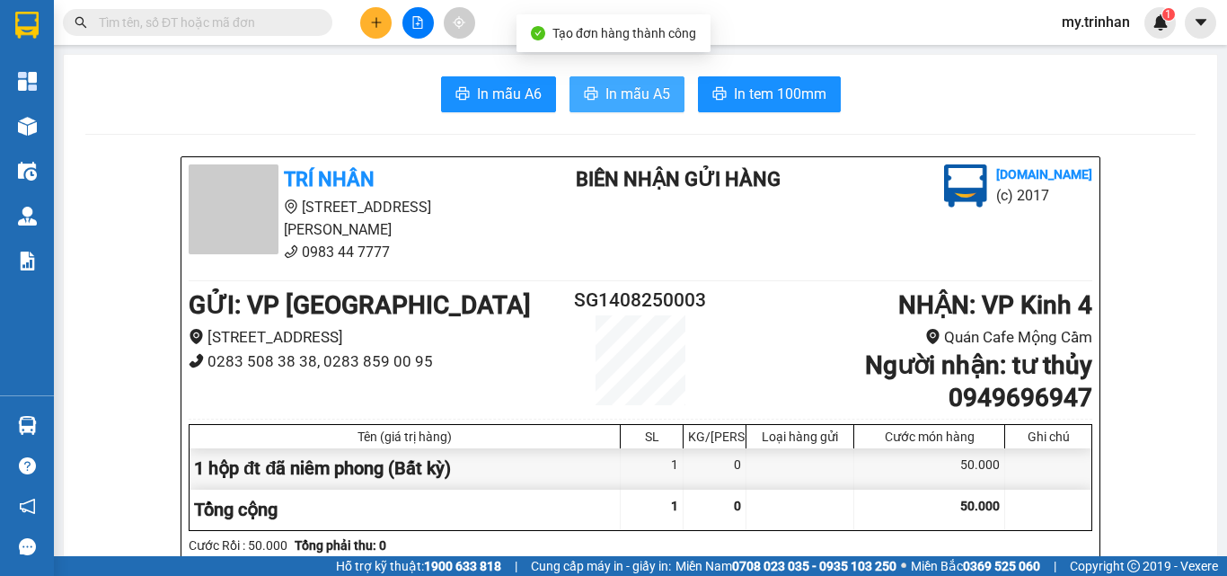
click at [615, 82] on button "In mẫu A5" at bounding box center [627, 94] width 115 height 36
